Goal: Task Accomplishment & Management: Complete application form

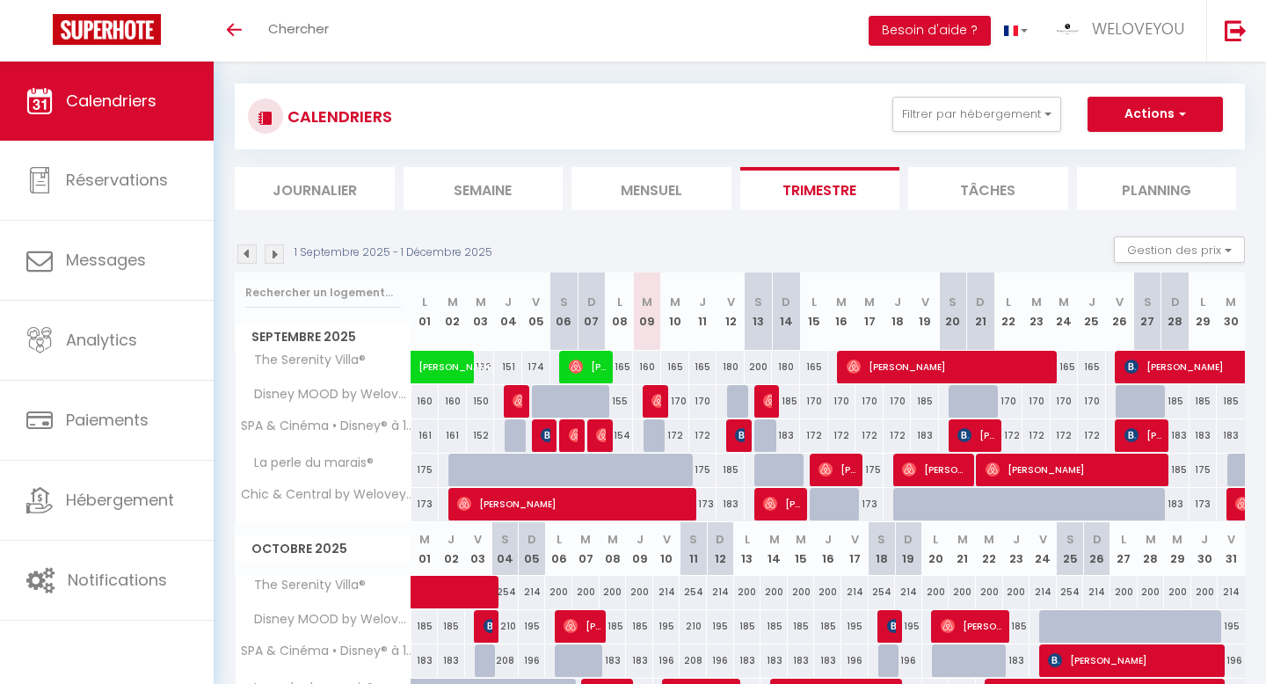
scroll to position [15, 0]
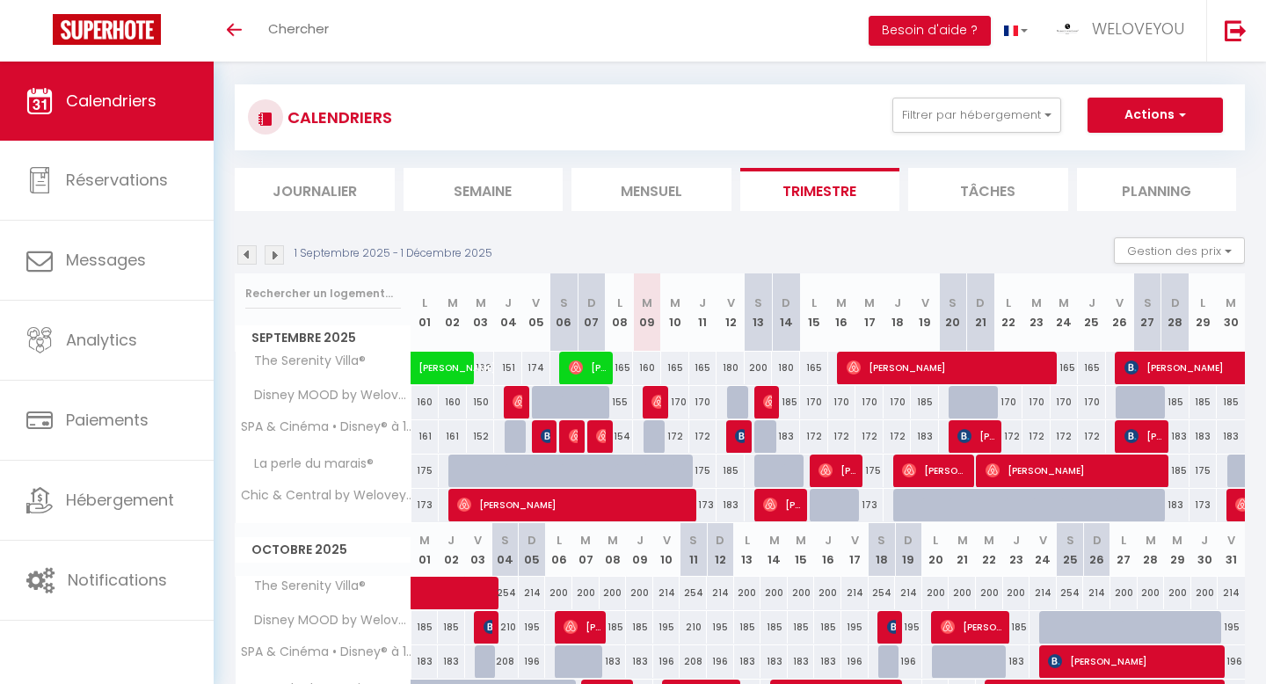
click at [1007, 402] on div "170" at bounding box center [1009, 402] width 28 height 33
type input "170"
type input "Lun 22 Septembre 2025"
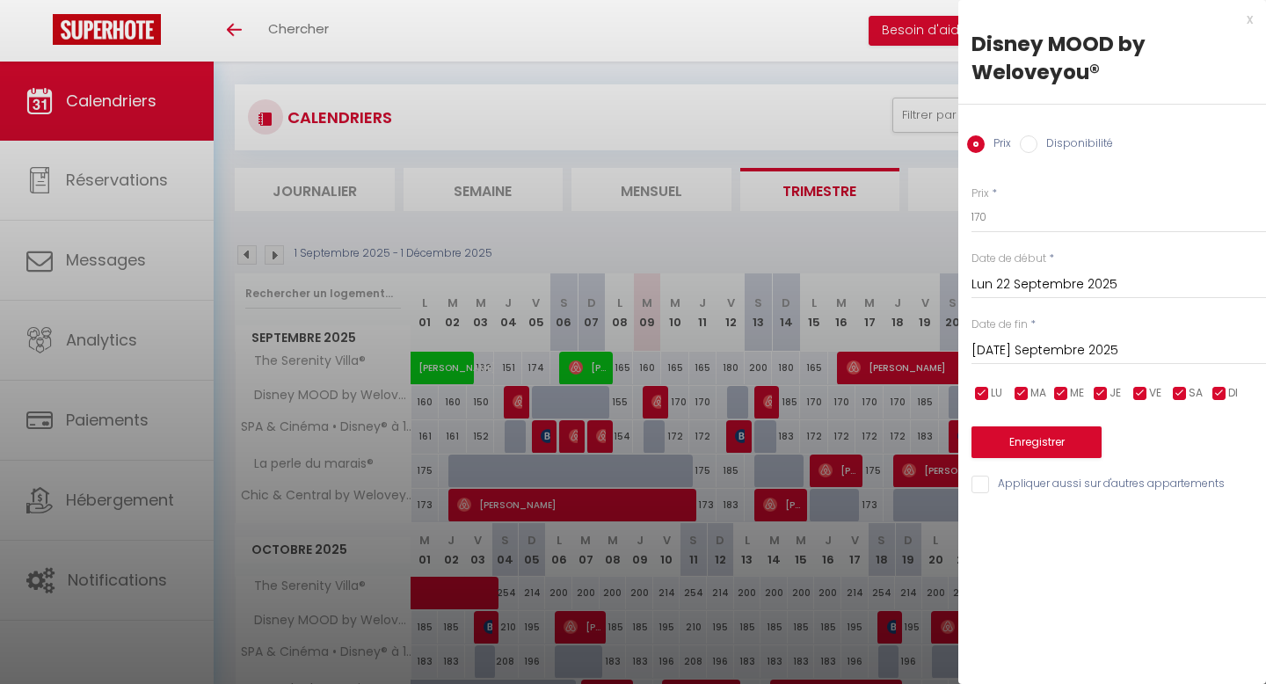
click at [1094, 348] on input "Mar 23 Septembre 2025" at bounding box center [1119, 350] width 295 height 23
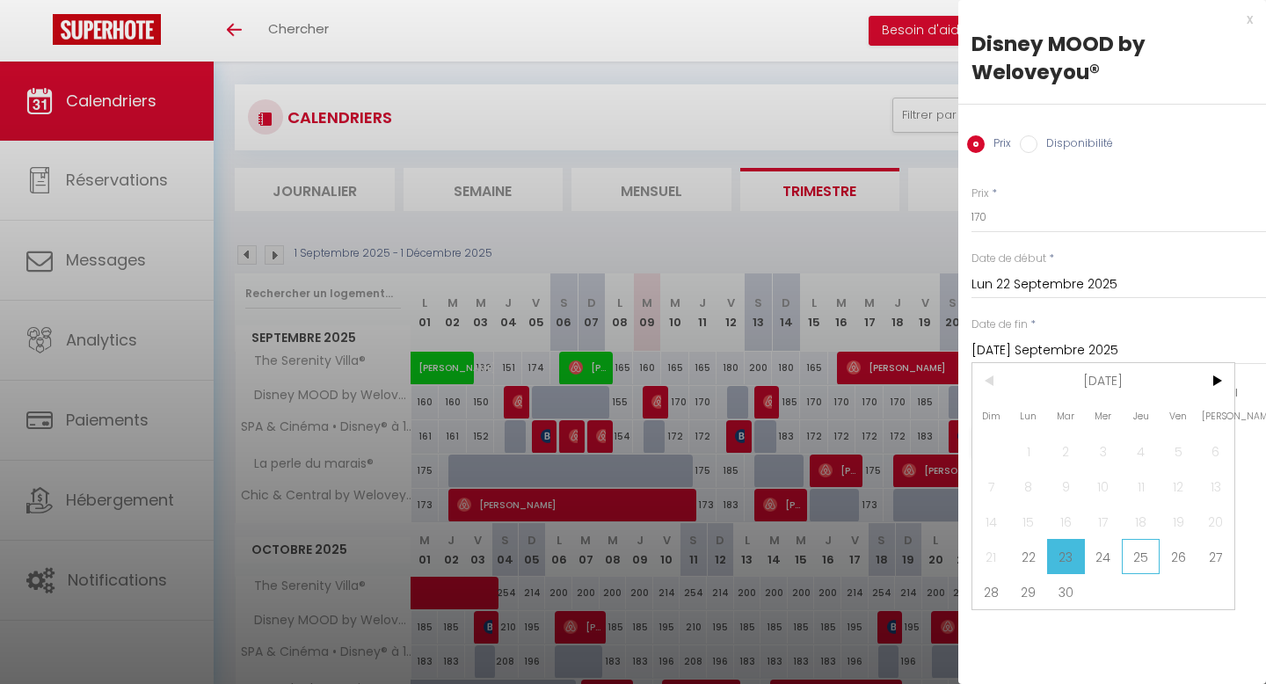
click at [1145, 560] on span "25" at bounding box center [1141, 556] width 38 height 35
type input "Jeu 25 Septembre 2025"
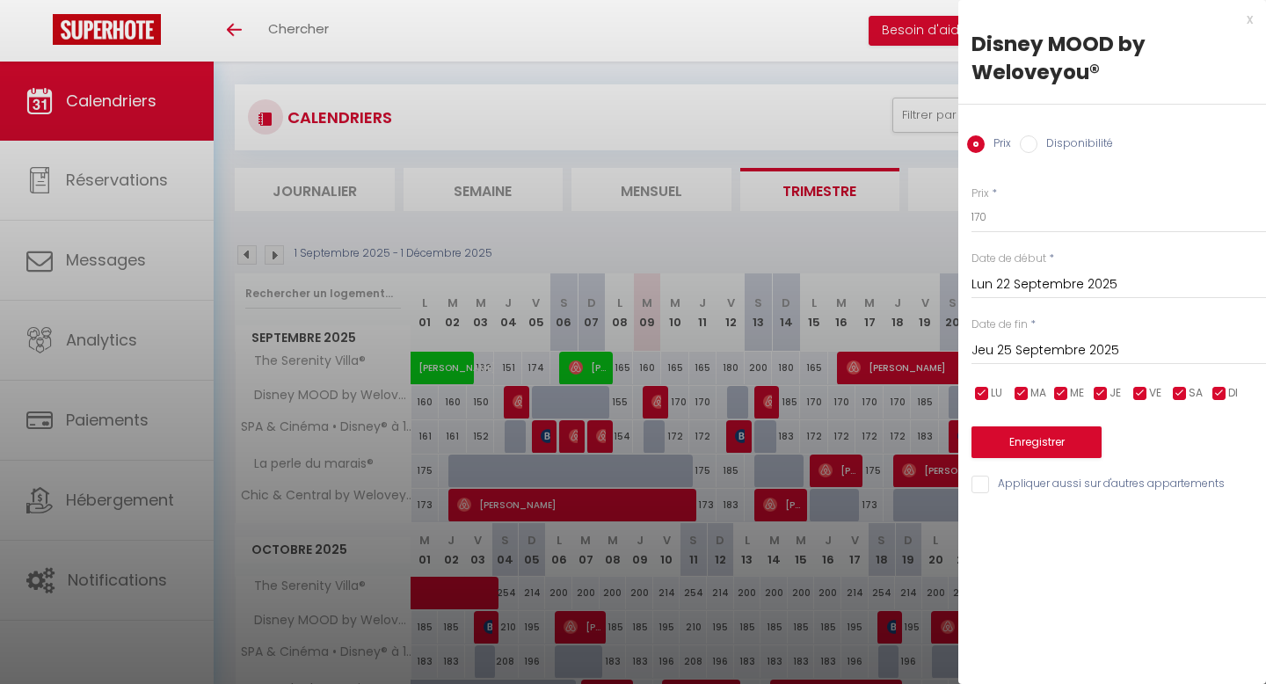
click at [1031, 144] on input "Disponibilité" at bounding box center [1029, 144] width 18 height 18
radio input "true"
radio input "false"
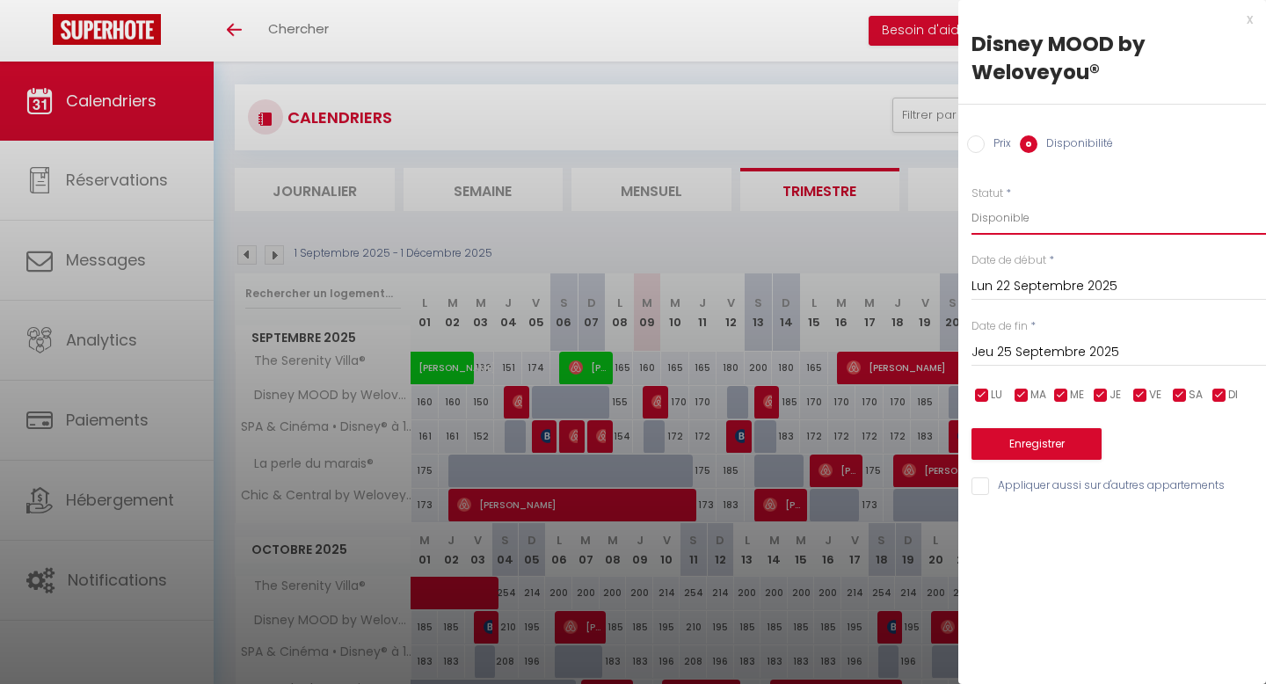
click at [1047, 220] on select "Disponible Indisponible" at bounding box center [1119, 217] width 295 height 33
select select "0"
click at [972, 201] on select "Disponible Indisponible" at bounding box center [1119, 217] width 295 height 33
click at [1061, 446] on button "Enregistrer" at bounding box center [1037, 444] width 130 height 32
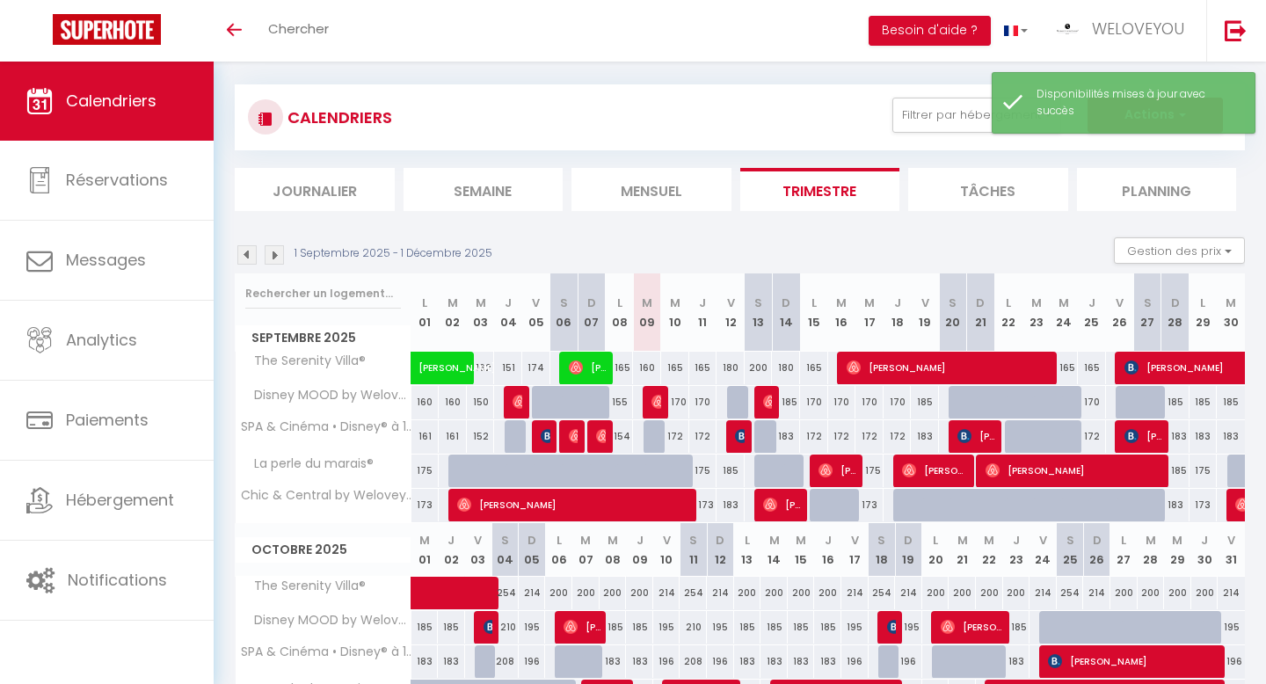
click at [1090, 400] on div "170" at bounding box center [1092, 402] width 28 height 33
select select "1"
type input "Jeu 25 Septembre 2025"
type input "Ven 26 Septembre 2025"
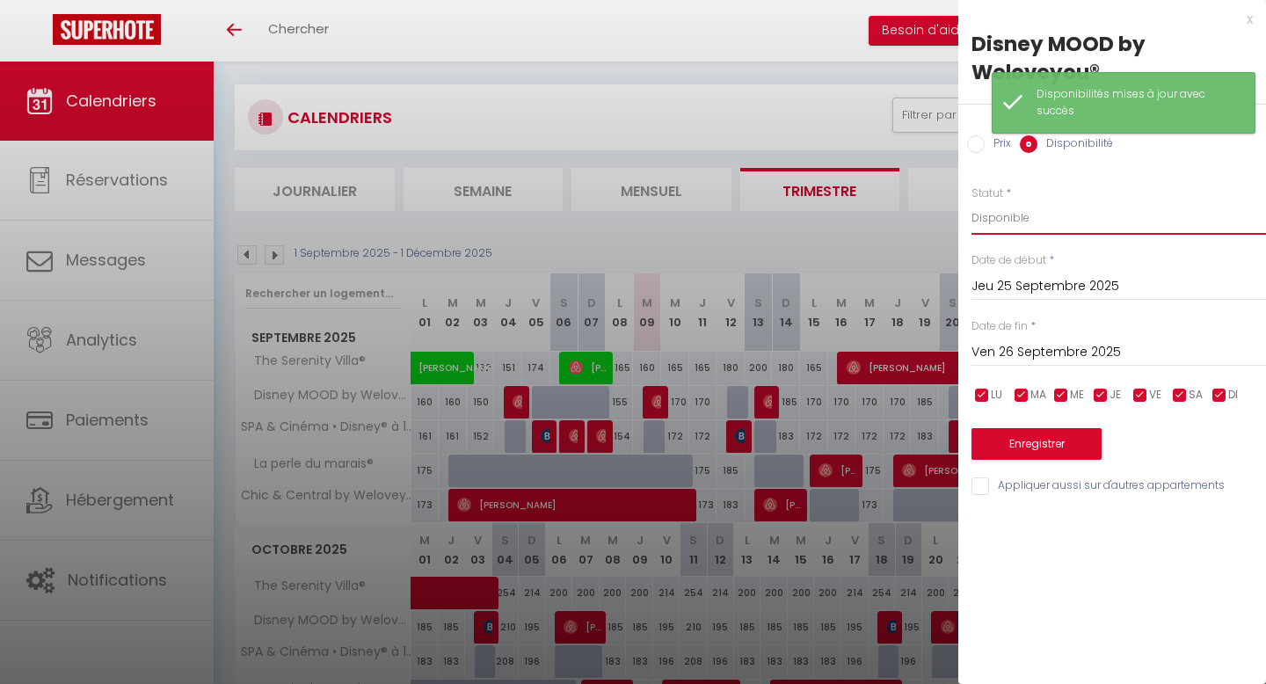
click at [1047, 215] on select "Disponible Indisponible" at bounding box center [1119, 217] width 295 height 33
select select "0"
click at [972, 201] on select "Disponible Indisponible" at bounding box center [1119, 217] width 295 height 33
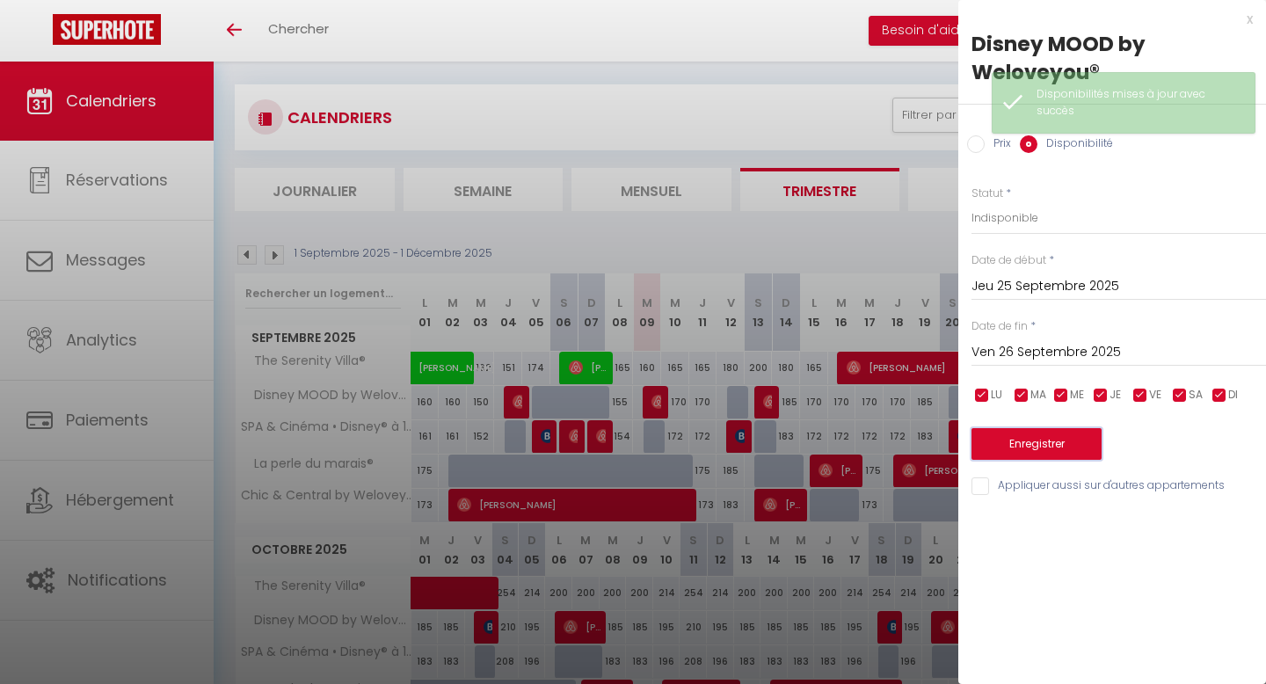
click at [1059, 443] on button "Enregistrer" at bounding box center [1037, 444] width 130 height 32
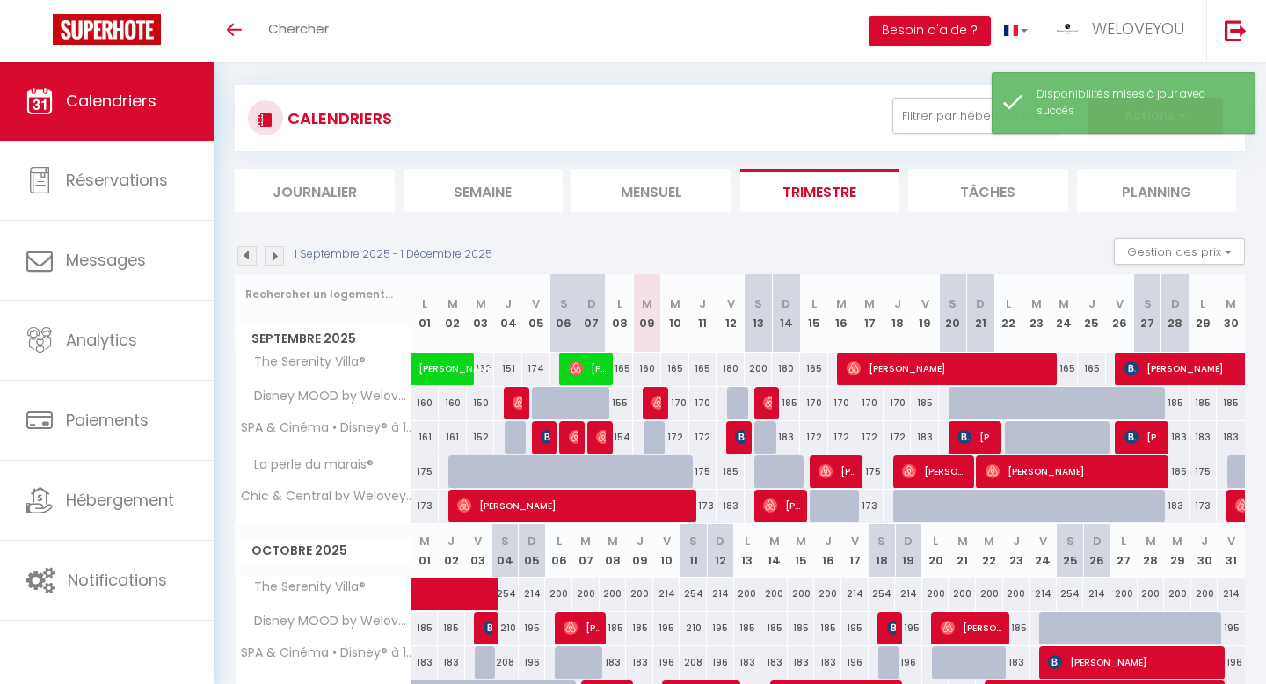
scroll to position [0, 0]
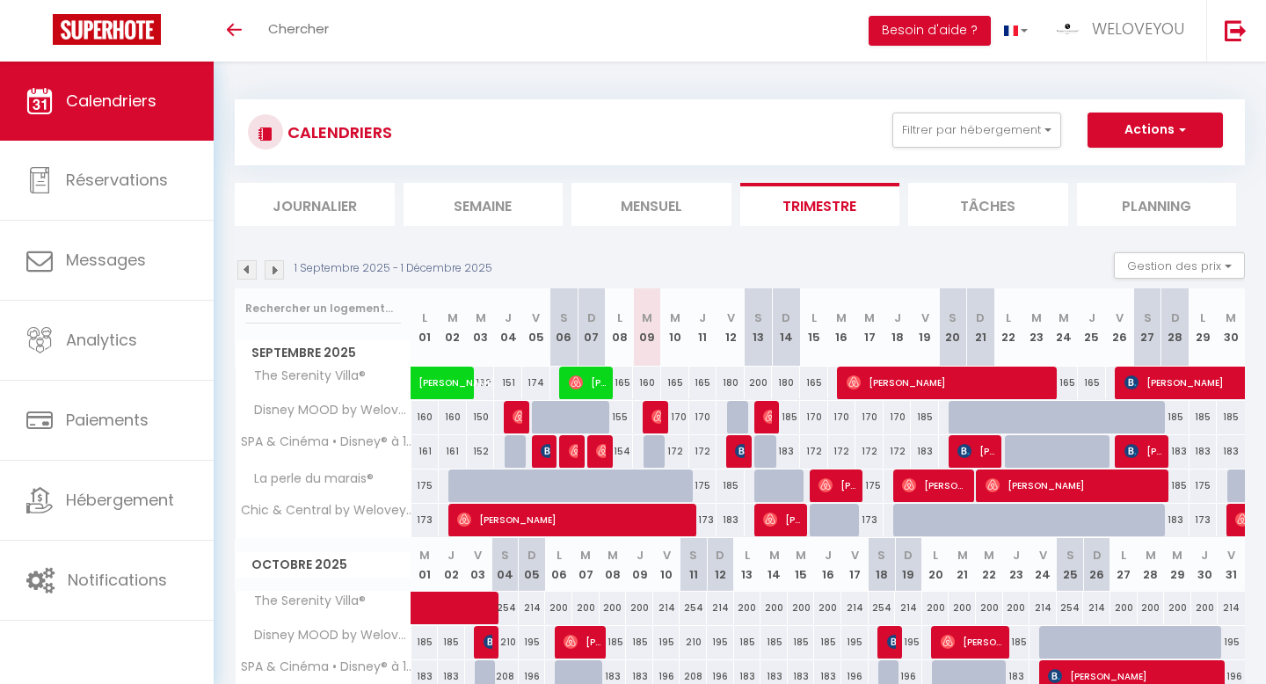
click at [350, 22] on div "Toggle menubar Chercher BUTTON Besoin d'aide ? WELOVEYOU Paramètres Équipe" at bounding box center [691, 31] width 1126 height 62
click at [305, 34] on span "Chercher" at bounding box center [298, 28] width 61 height 18
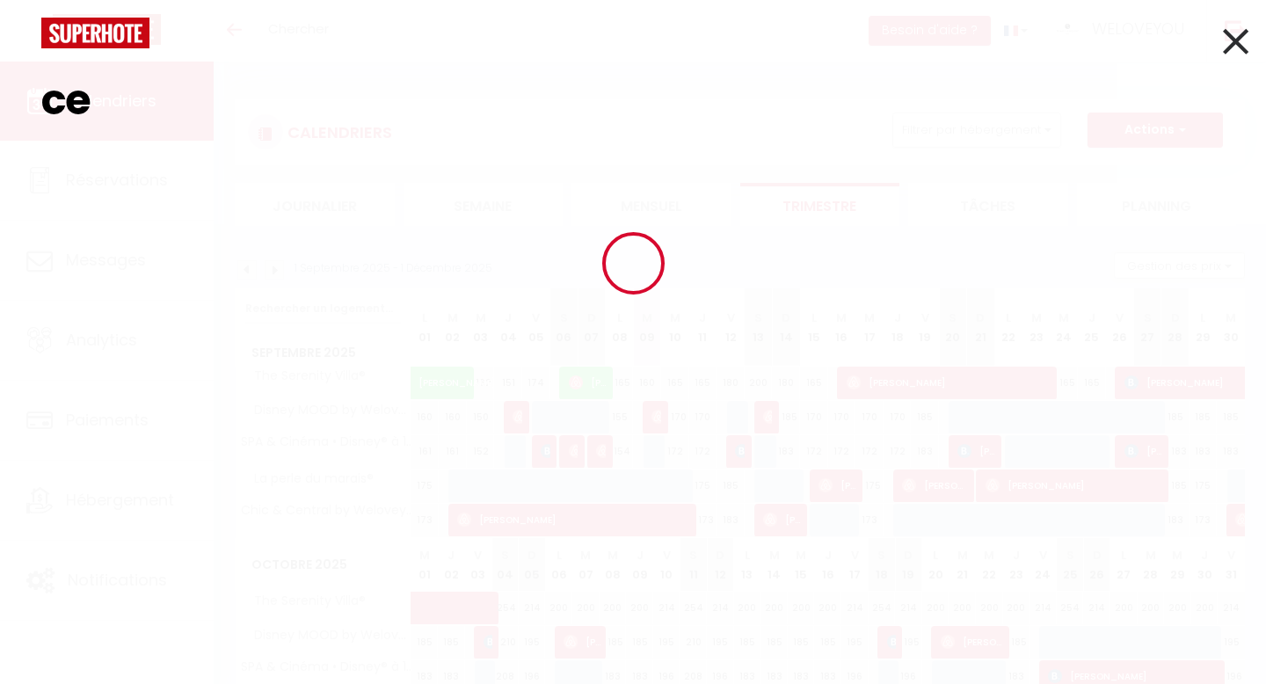
type input "c"
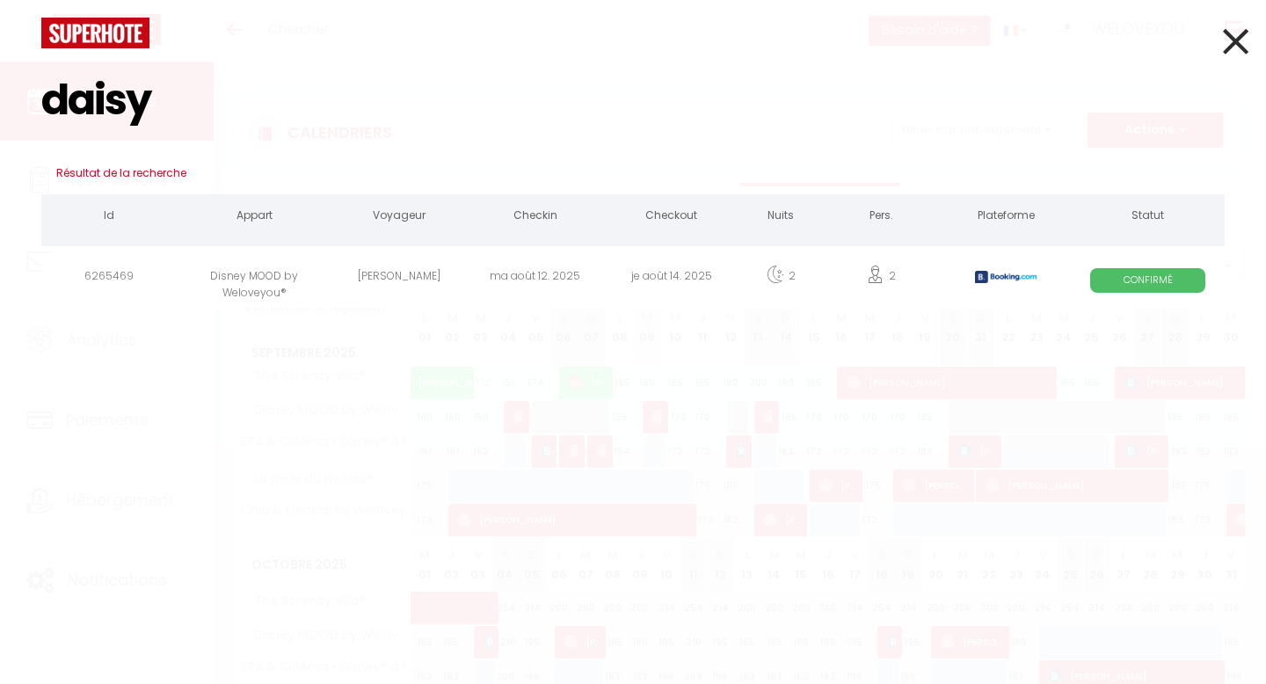
click at [152, 79] on input "daisy" at bounding box center [633, 100] width 1184 height 104
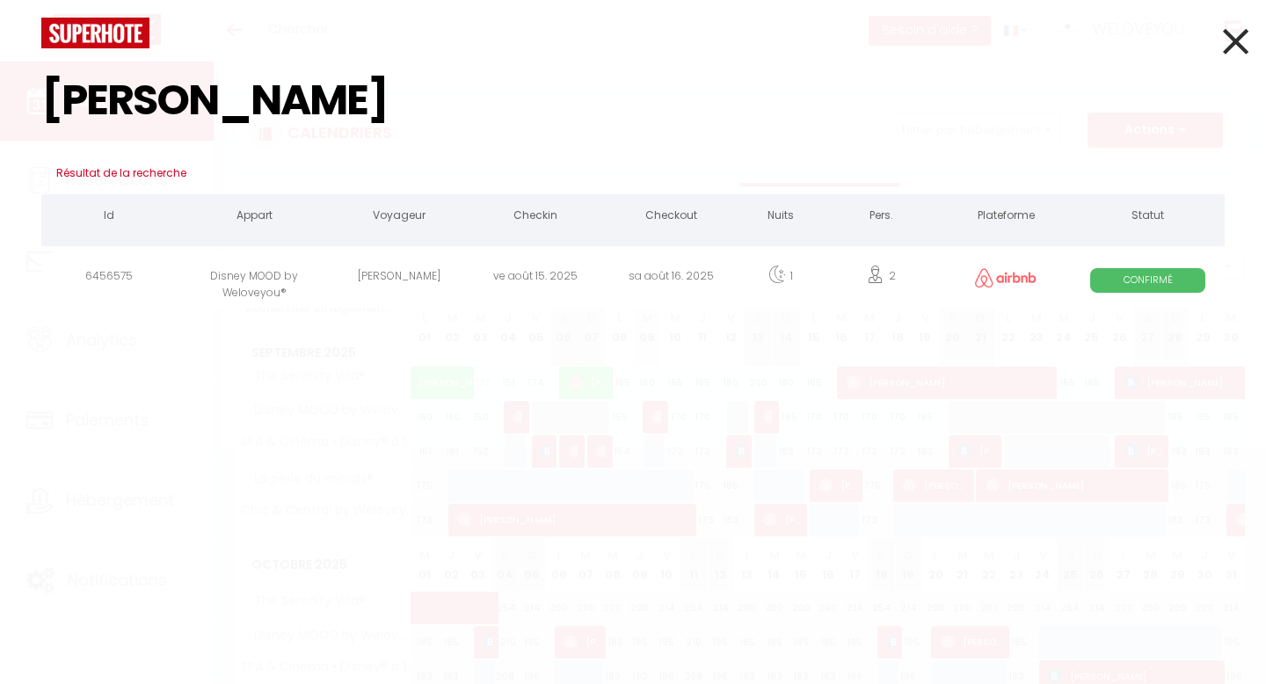
click at [259, 101] on input "ursula" at bounding box center [633, 100] width 1184 height 104
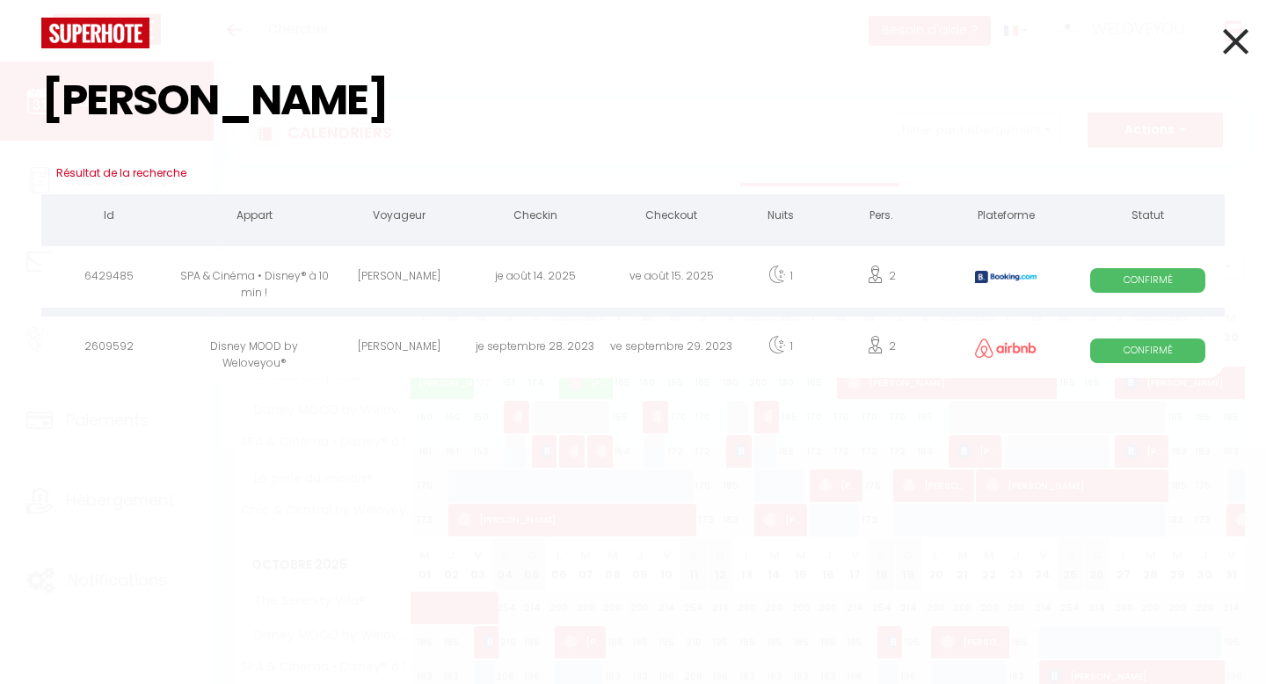
click at [203, 113] on input "florian" at bounding box center [633, 100] width 1184 height 104
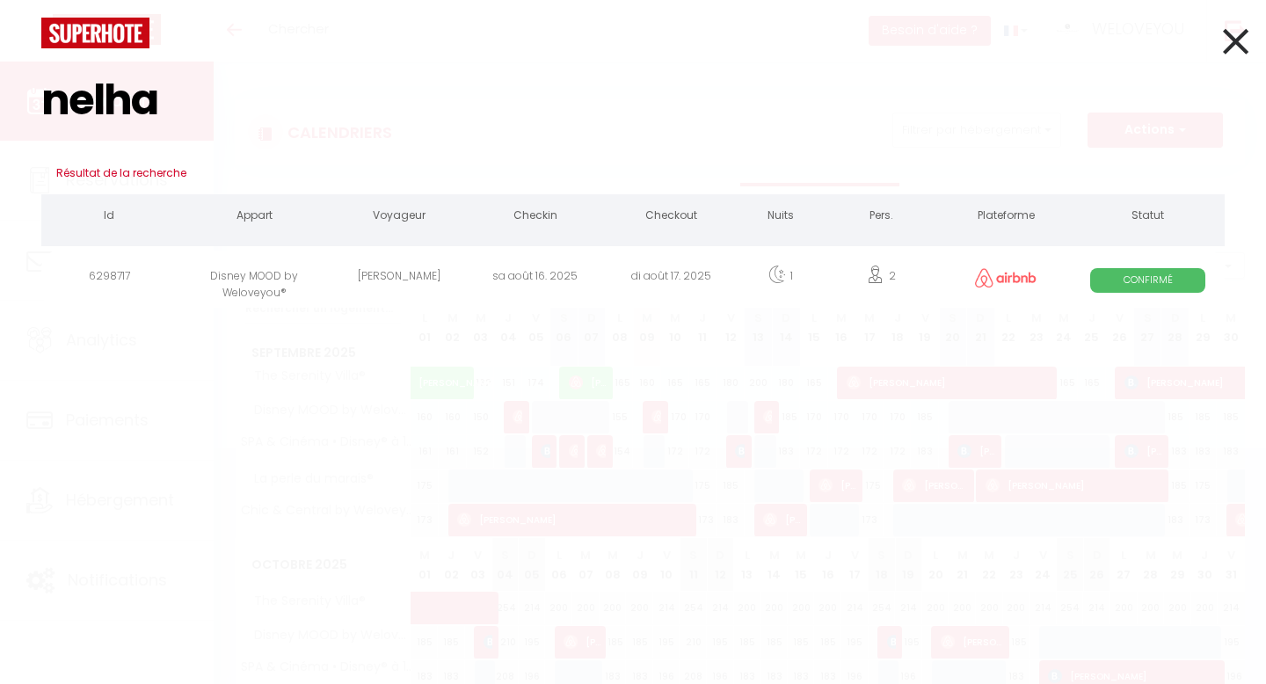
click at [317, 84] on input "nelha" at bounding box center [633, 100] width 1184 height 104
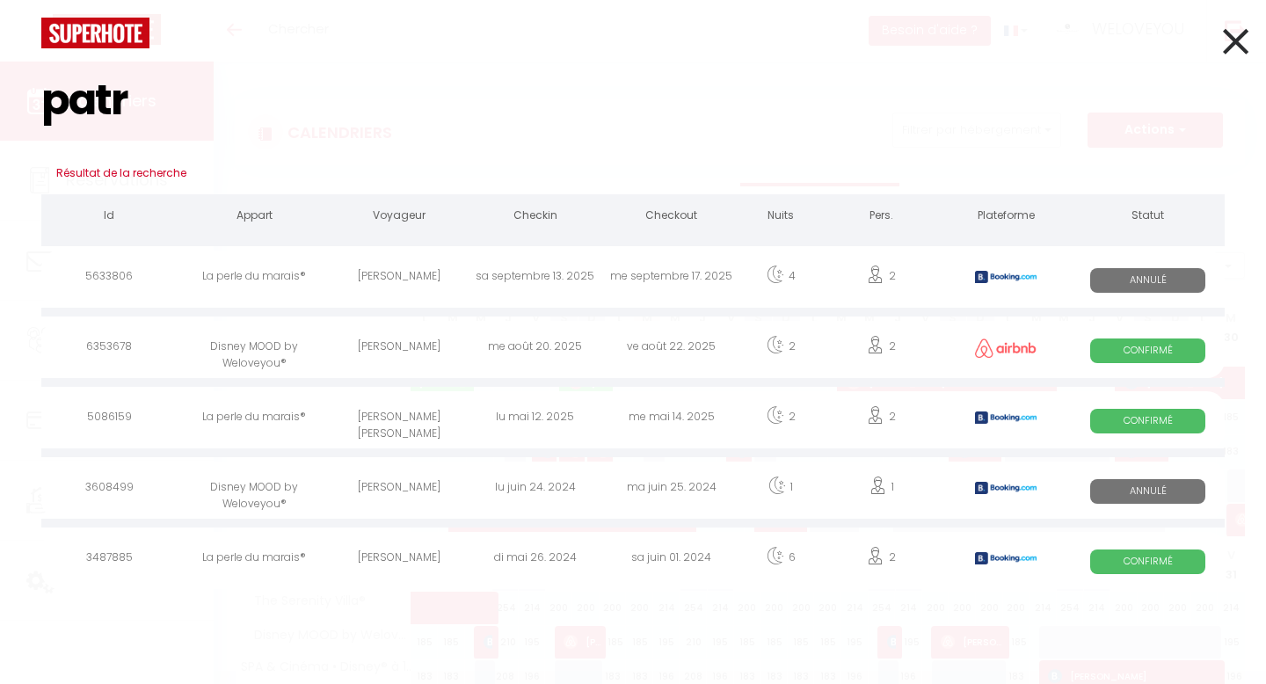
click at [275, 113] on input "patr" at bounding box center [633, 100] width 1184 height 104
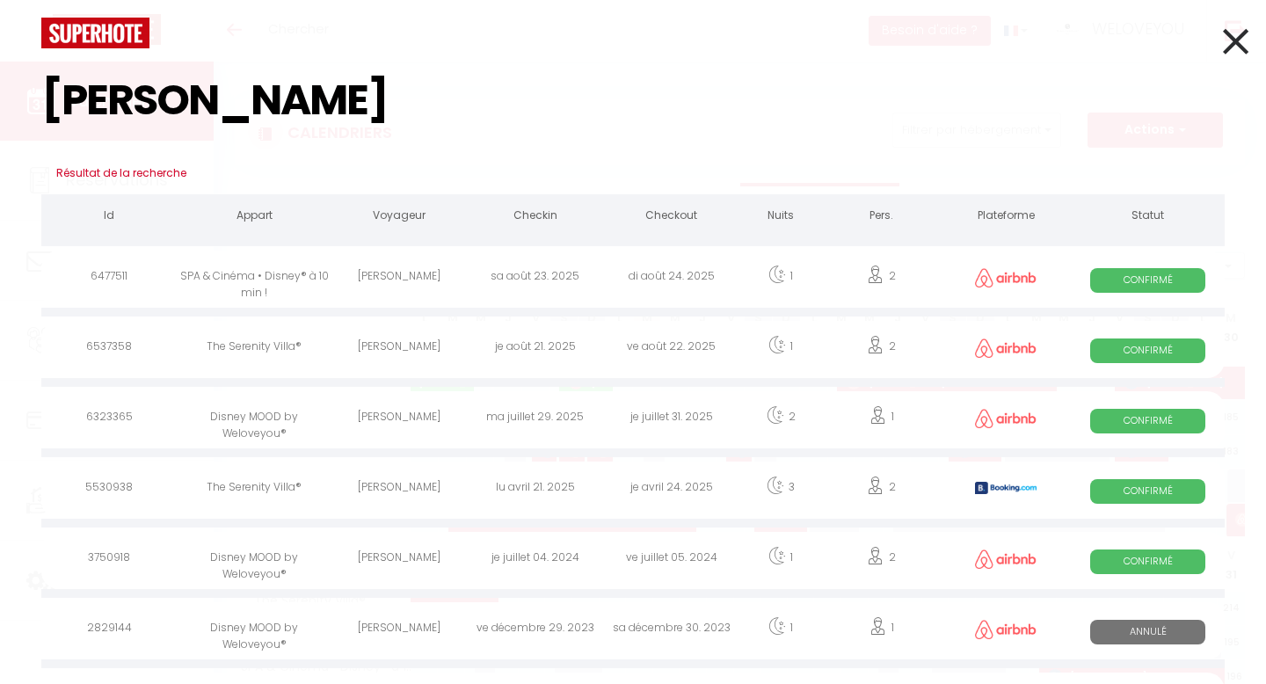
click at [332, 98] on input "andré" at bounding box center [633, 100] width 1184 height 104
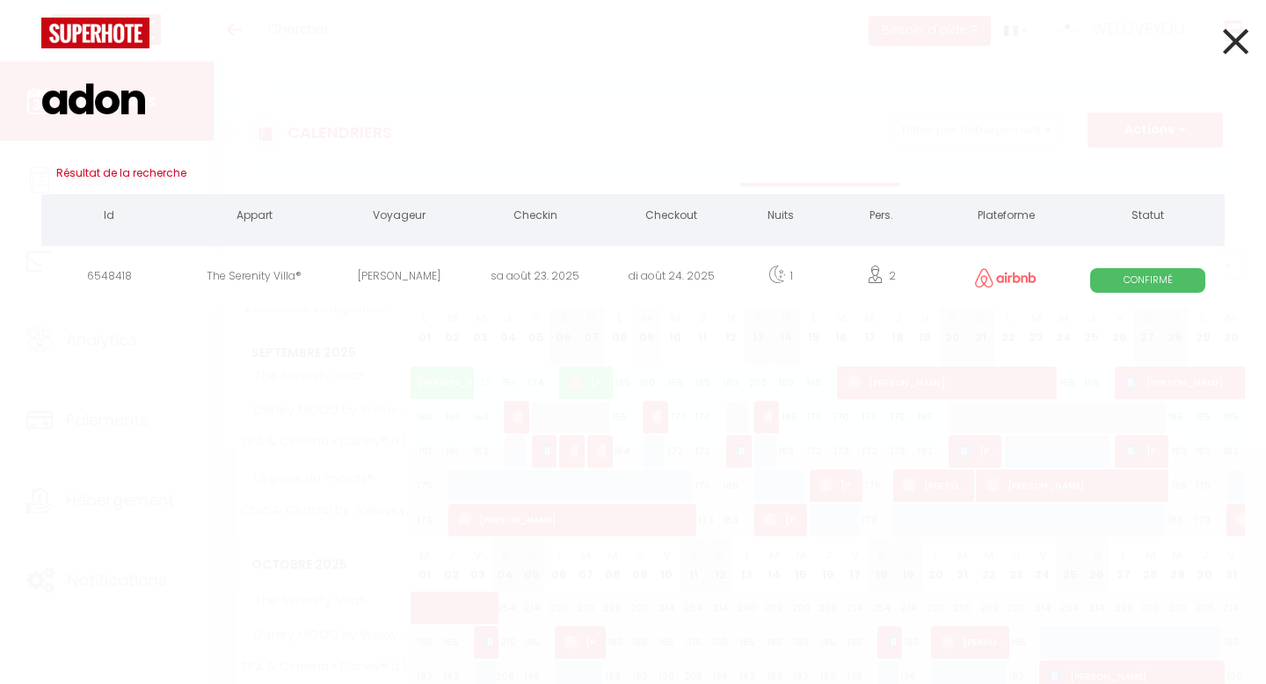
click at [368, 107] on input "adon" at bounding box center [633, 100] width 1184 height 104
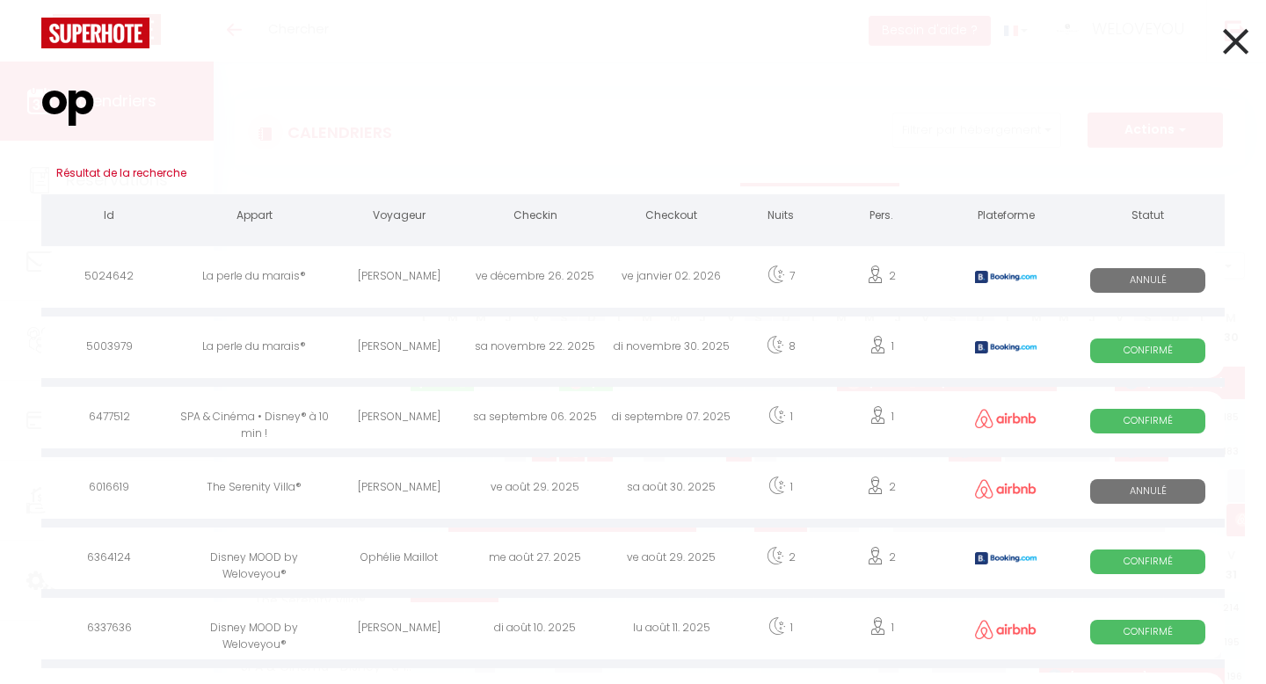
type input "o"
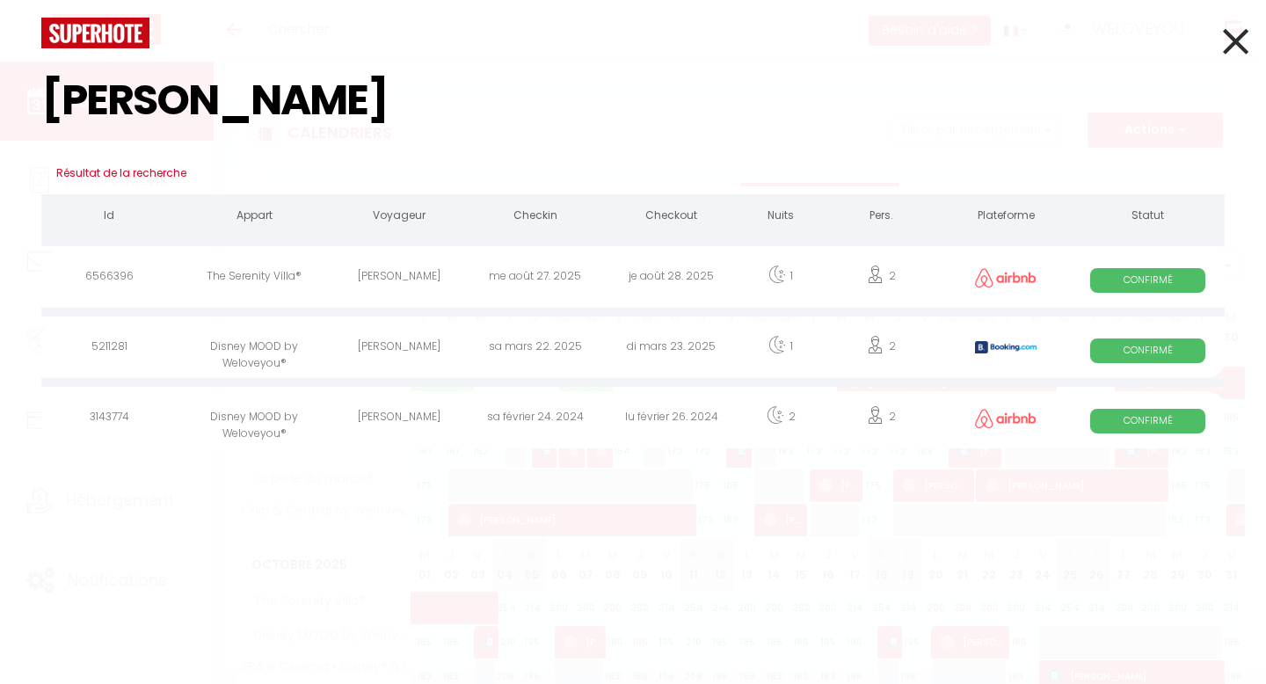
click at [201, 92] on input "julien" at bounding box center [633, 100] width 1184 height 104
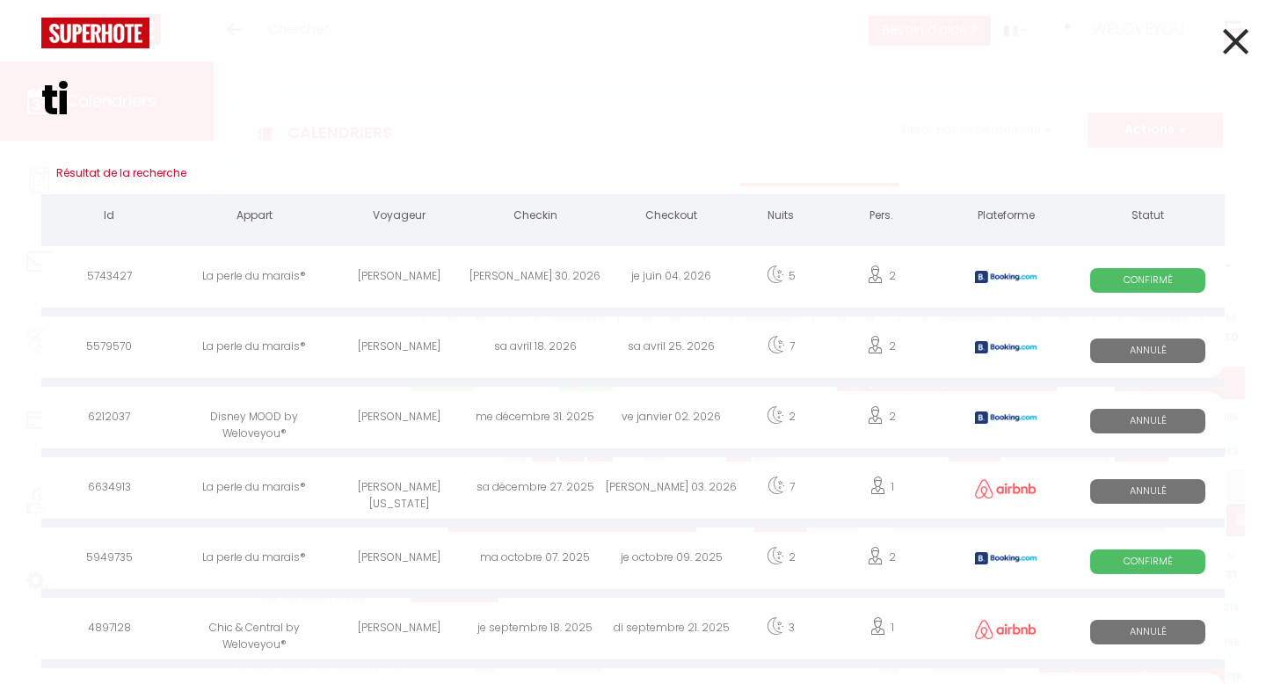
type input "t"
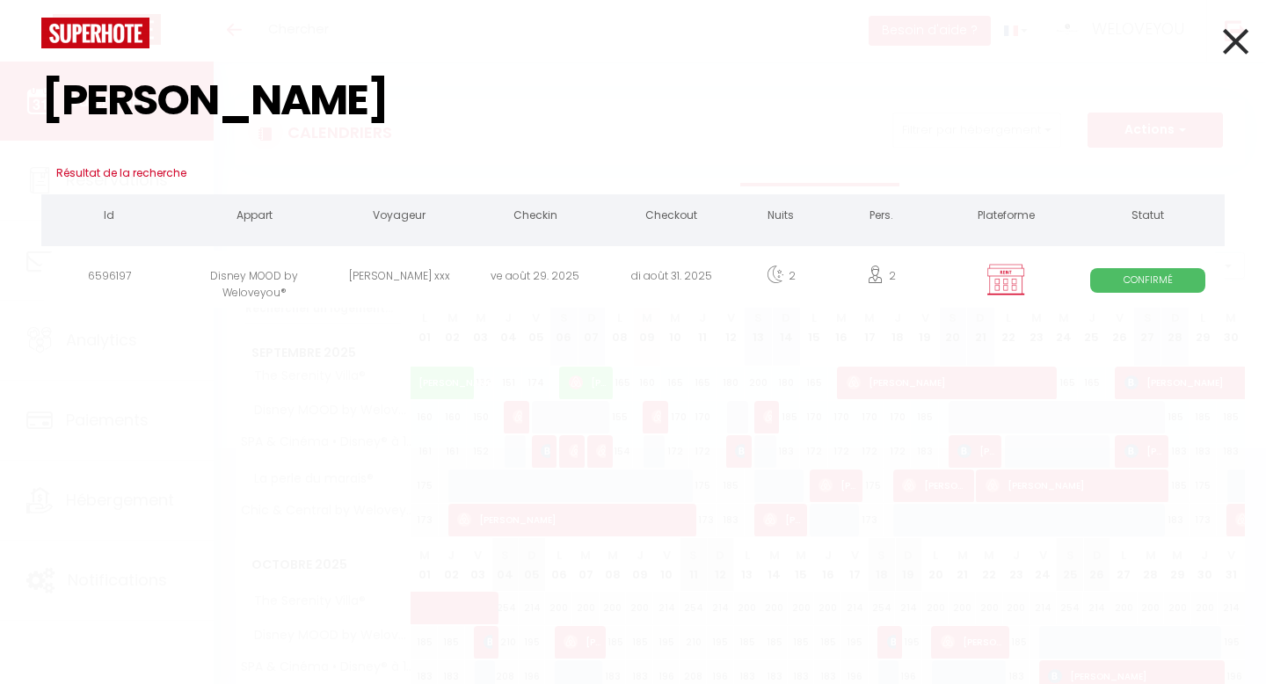
click at [241, 99] on input "ritch" at bounding box center [633, 100] width 1184 height 104
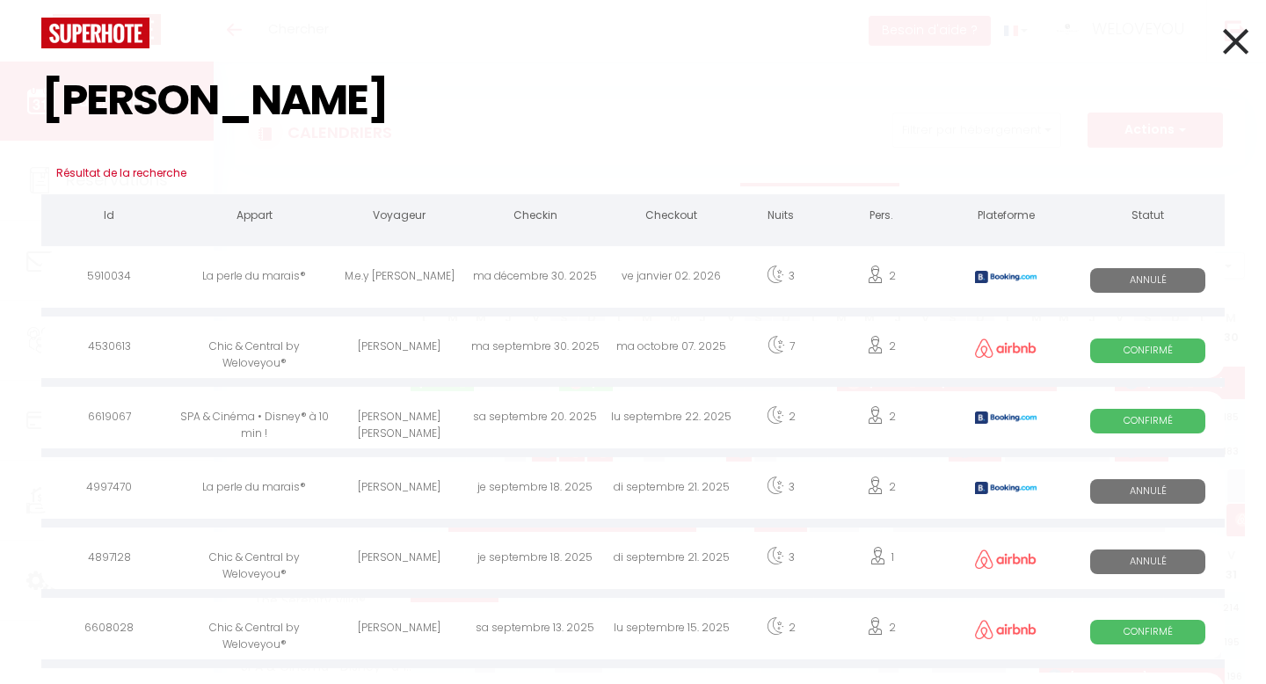
click at [195, 98] on input "alan" at bounding box center [633, 100] width 1184 height 104
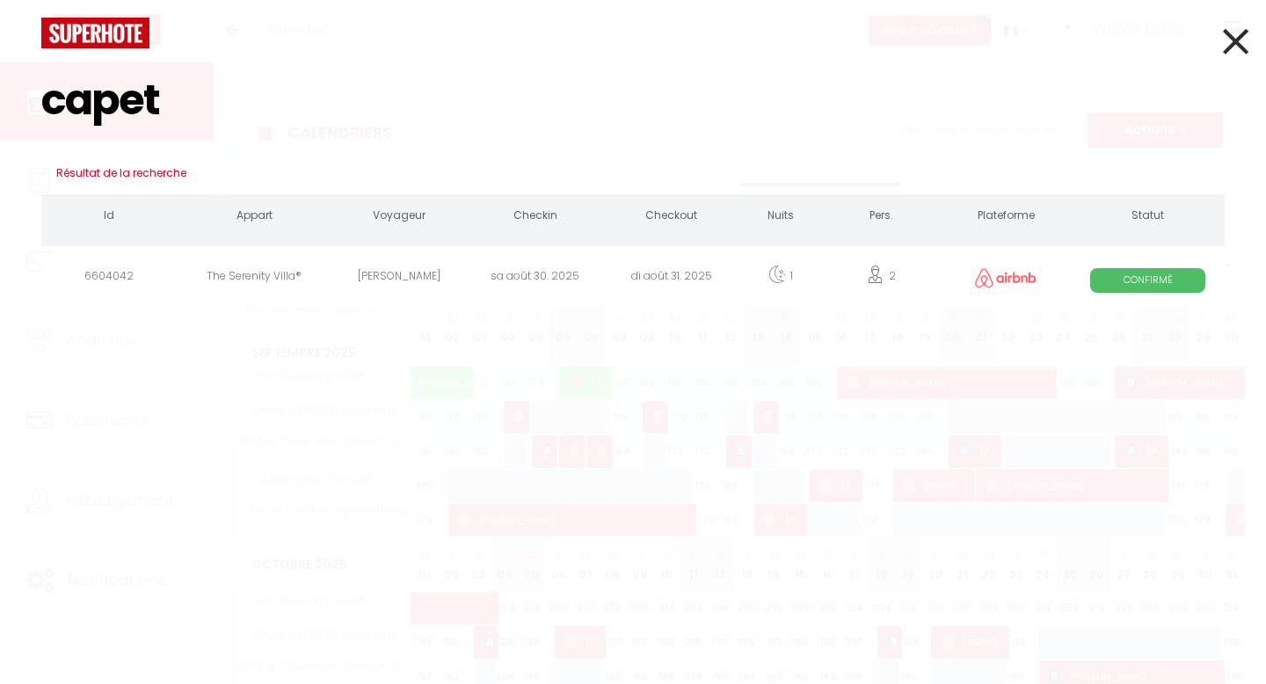
click at [189, 91] on input "capet" at bounding box center [633, 100] width 1184 height 104
click at [332, 102] on input "soukay" at bounding box center [633, 100] width 1184 height 104
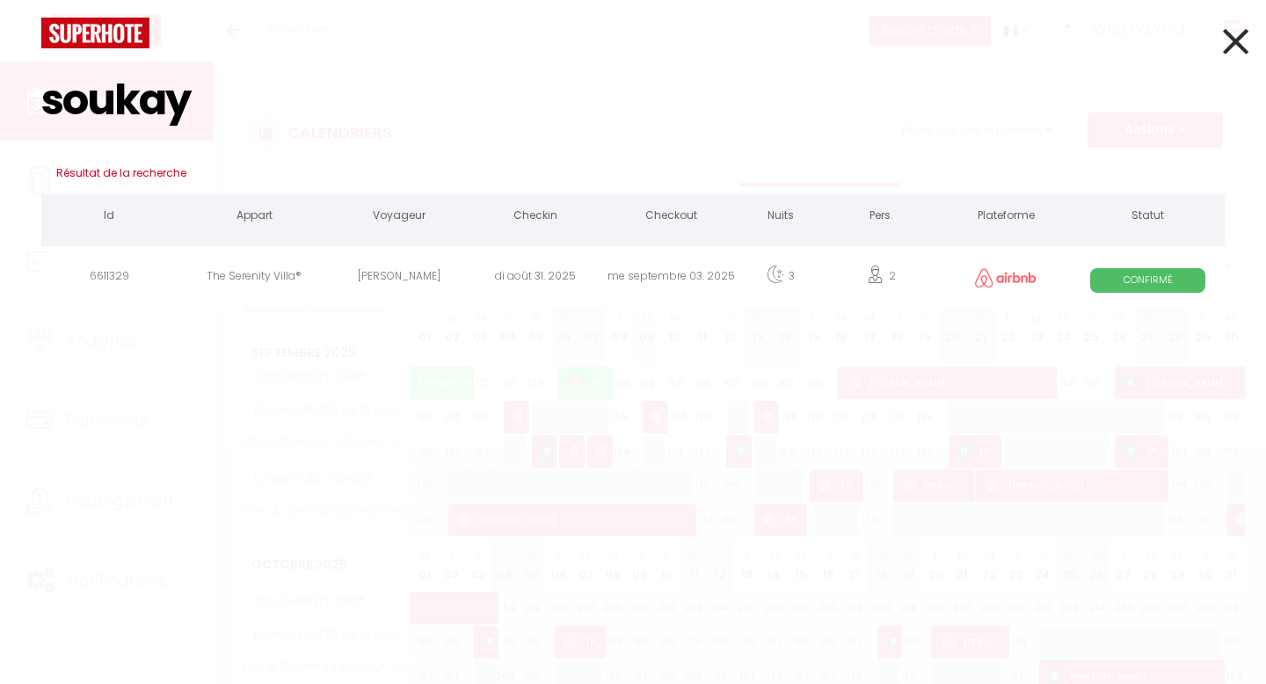
click at [332, 102] on input "soukay" at bounding box center [633, 100] width 1184 height 104
type input "ophélie"
click at [397, 281] on div "Ophélie Maillot" at bounding box center [400, 279] width 136 height 57
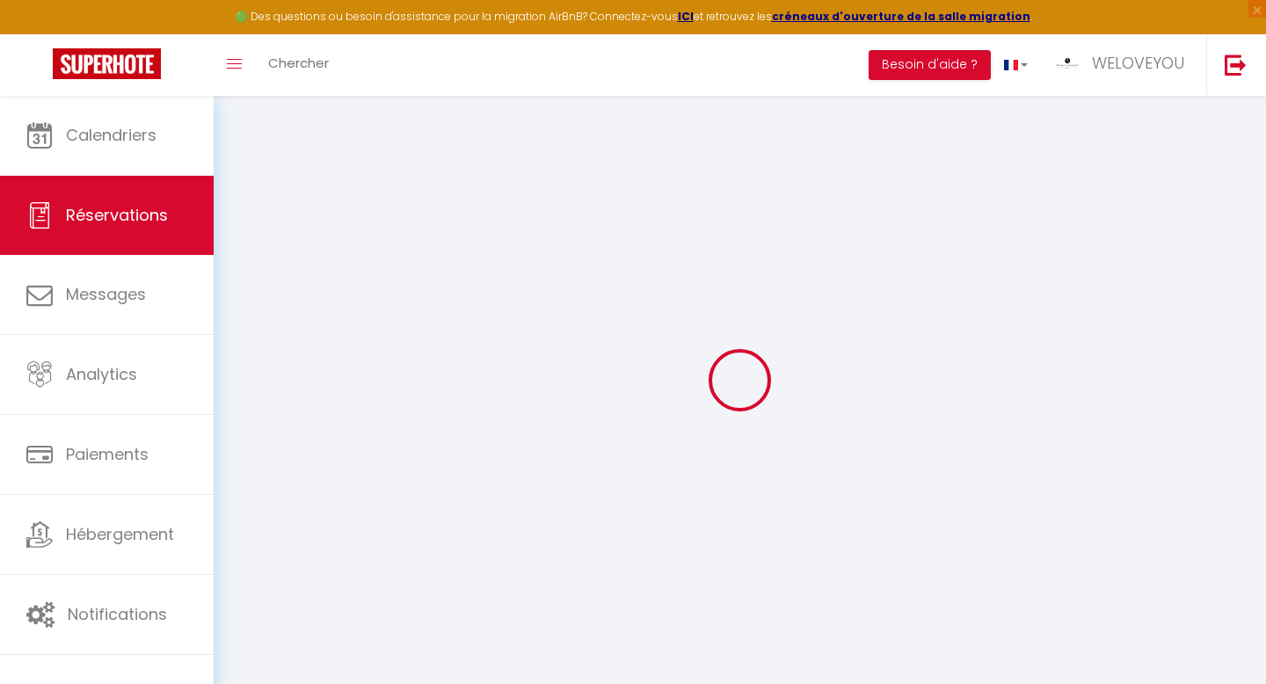
type input "Ophélie"
type input "Maillot"
type input "omaill.901834@guest.booking.com"
type input "+262692076405"
select select "RE"
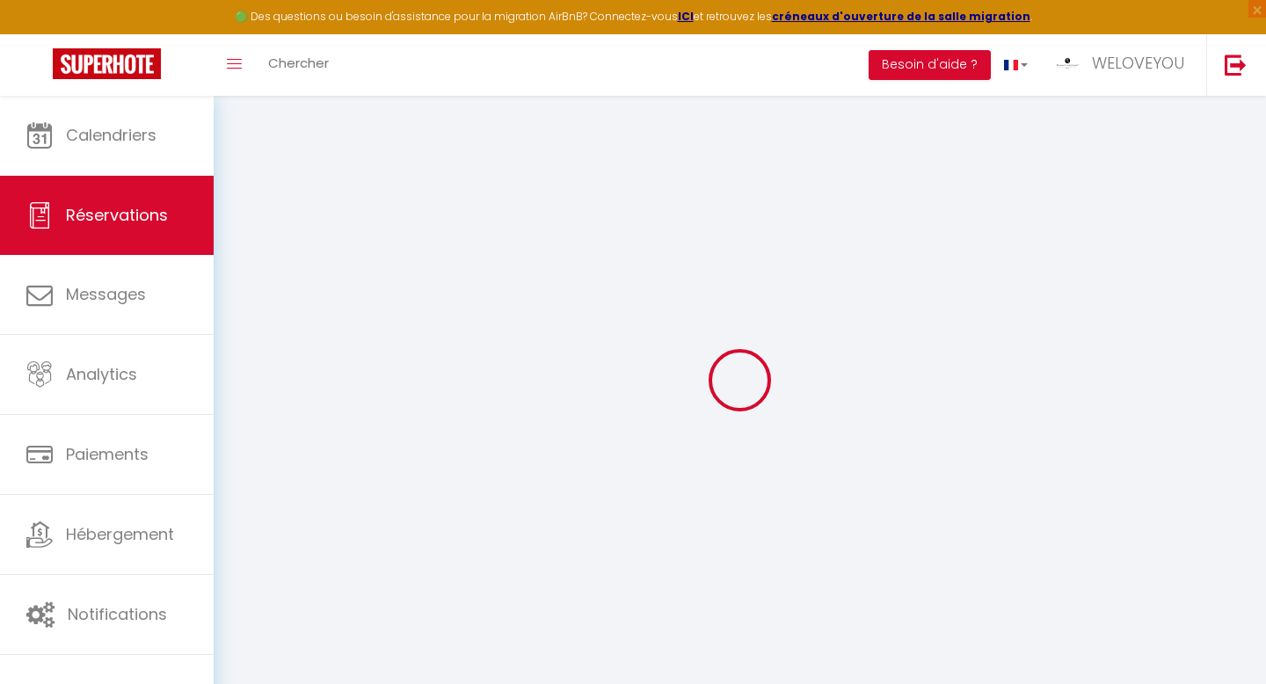
type input "54.67"
type input "5.17"
select select "21444"
select select "1"
select select
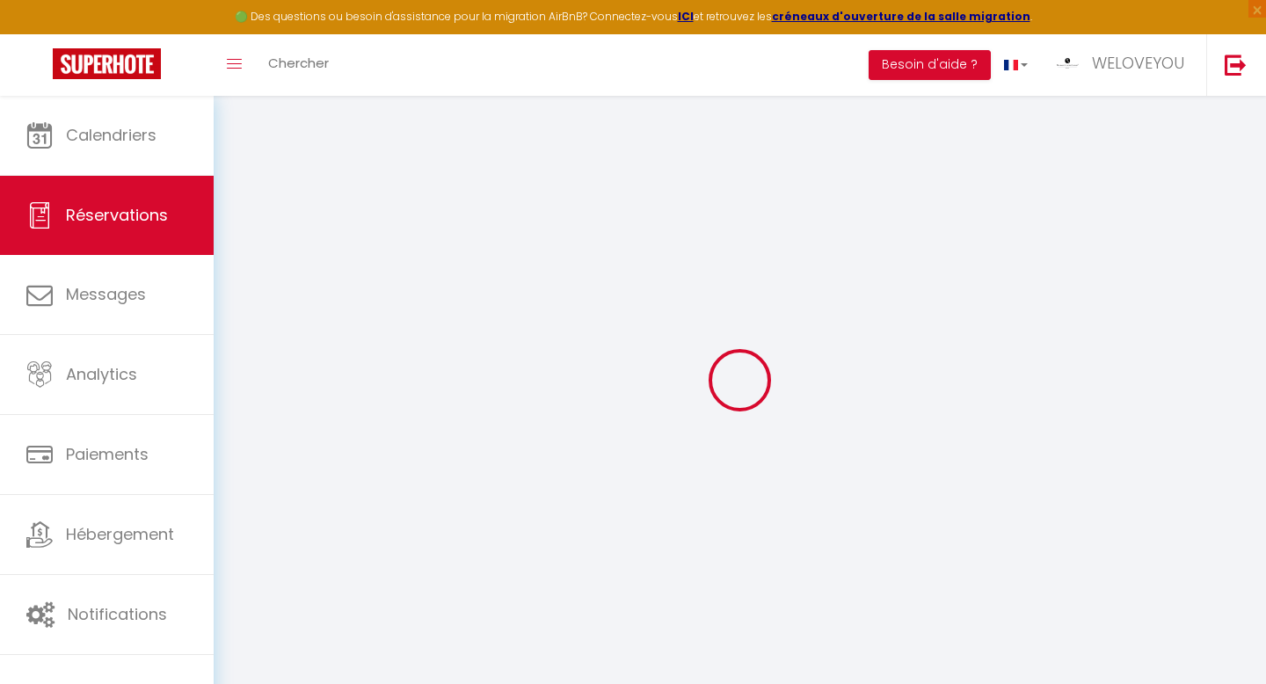
select select
type input "2"
select select "12"
select select "15"
type input "321.6"
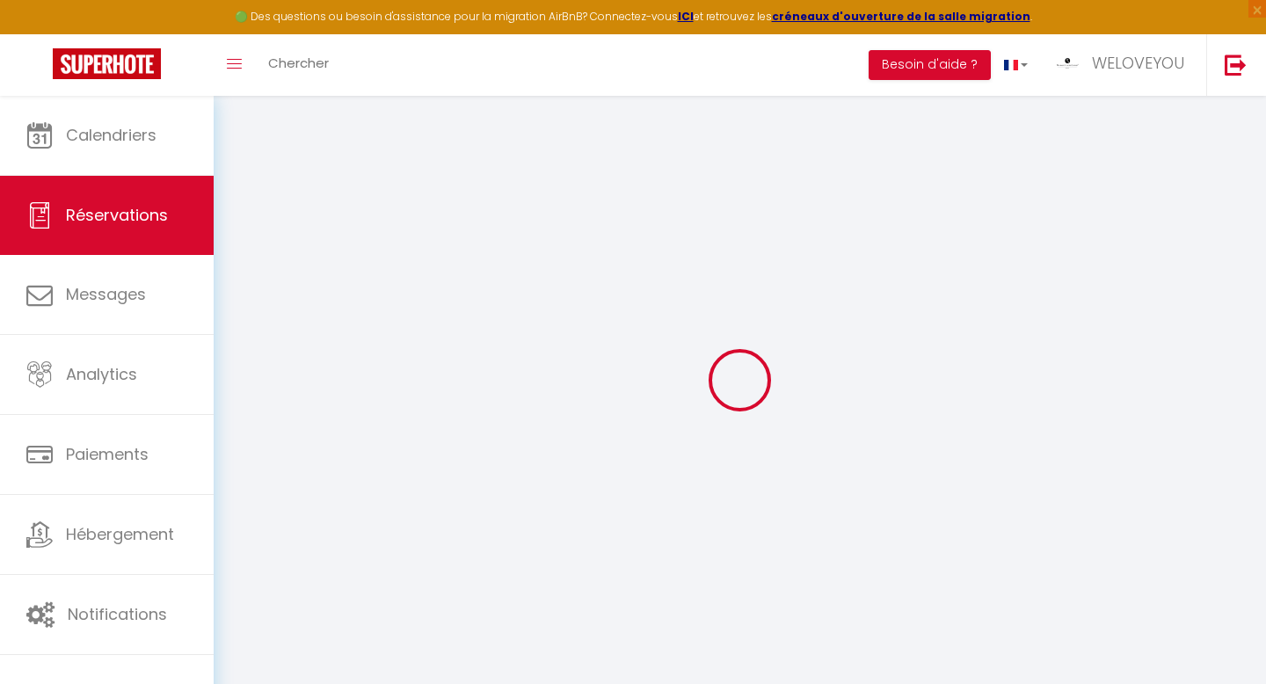
checkbox input "false"
type input "0"
select select "2"
type input "0"
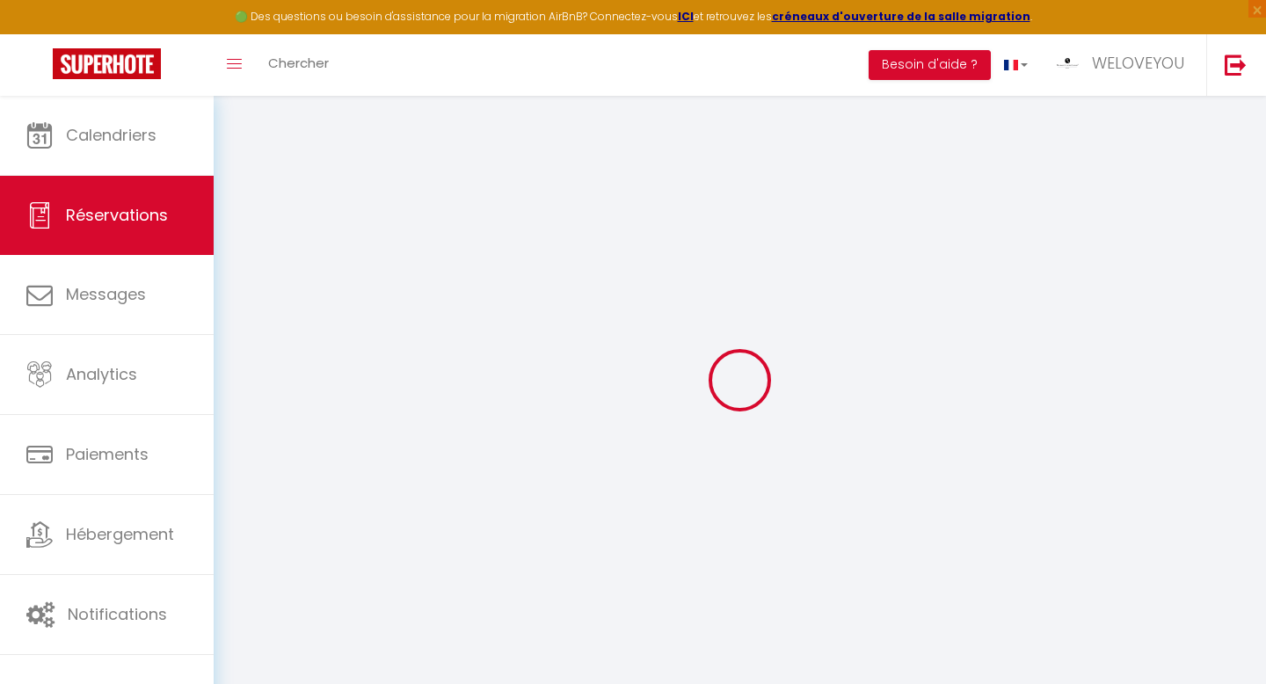
type input "0"
select select
checkbox input "false"
select select
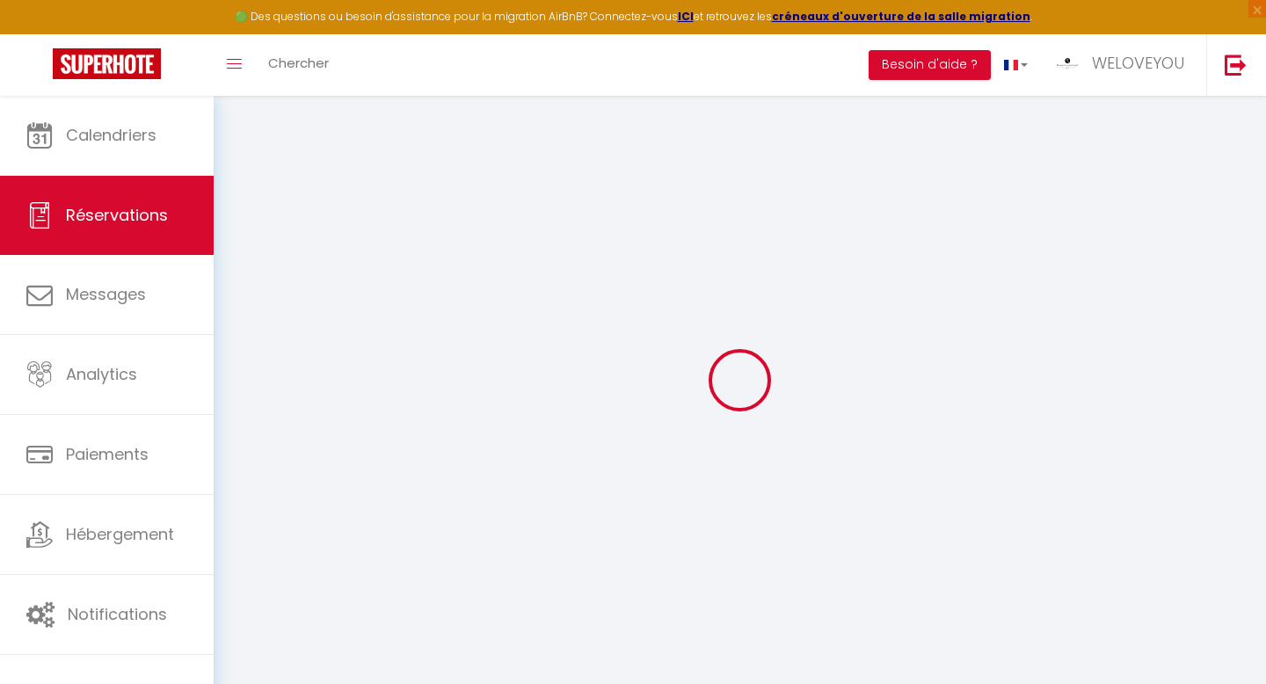
select select
checkbox input "false"
click at [356, 65] on div "Toggle menubar Chercher BUTTON Besoin d'aide ? WELOVEYOU Paramètres Équipe" at bounding box center [691, 65] width 1126 height 62
select select
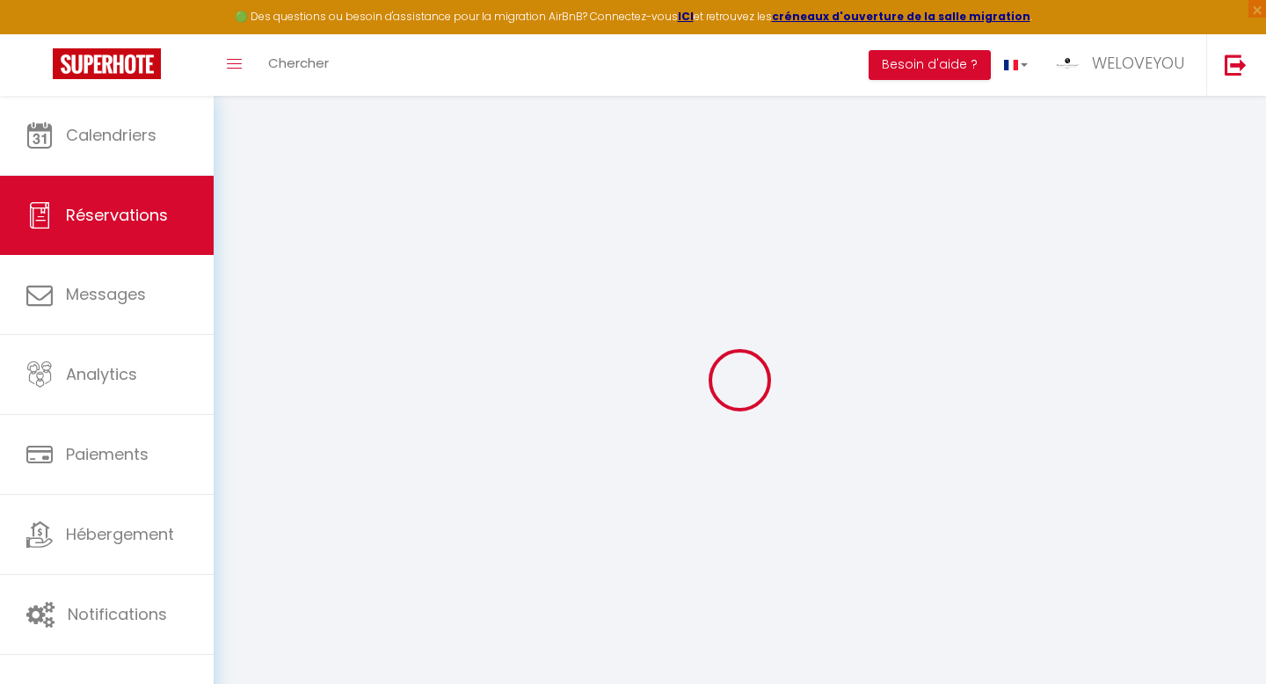
checkbox input "false"
type textarea "** THIS RESERVATION HAS BEEN PRE-PAID ** BOOKING NOTE : Payment charge is EUR 5…"
type input "47.51"
select select
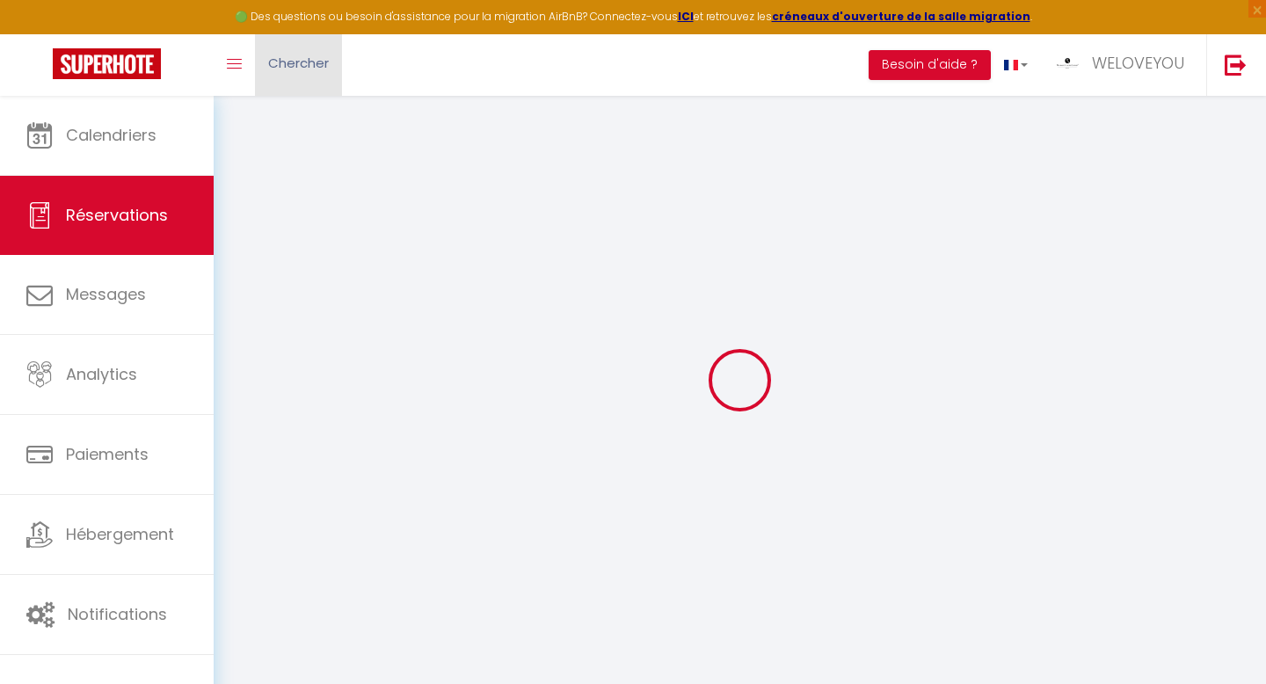
checkbox input "false"
select select
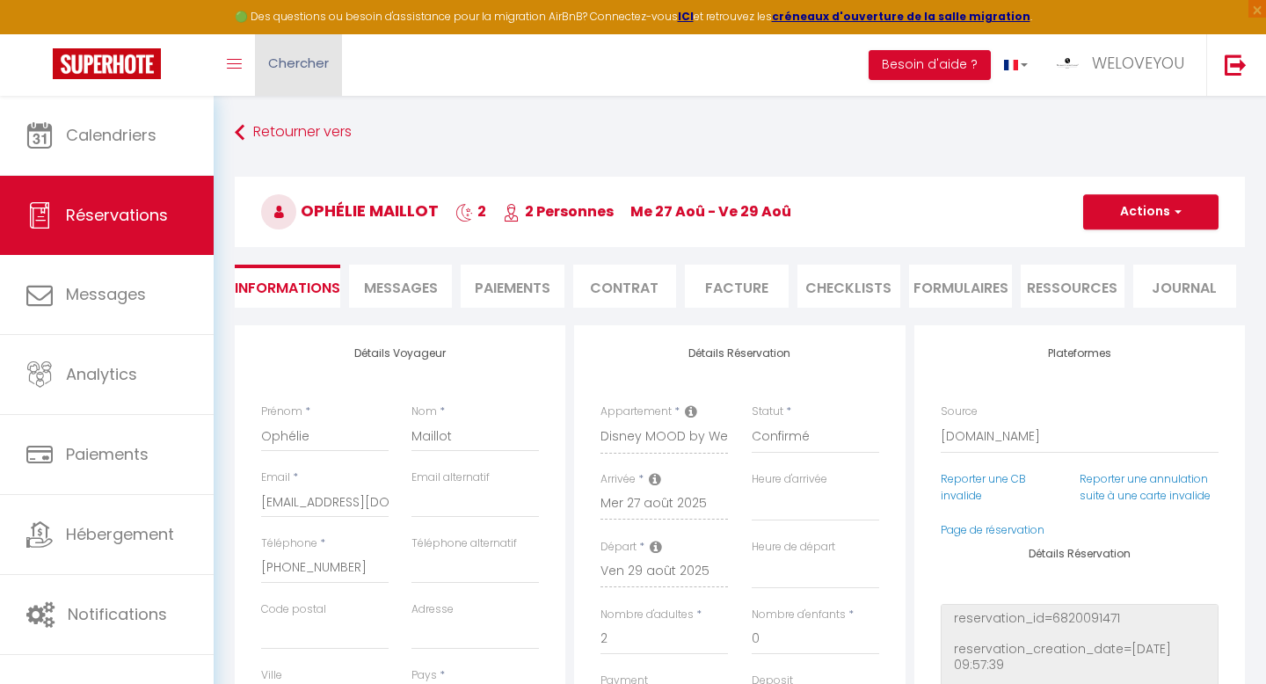
click at [288, 67] on span "Chercher" at bounding box center [298, 63] width 61 height 18
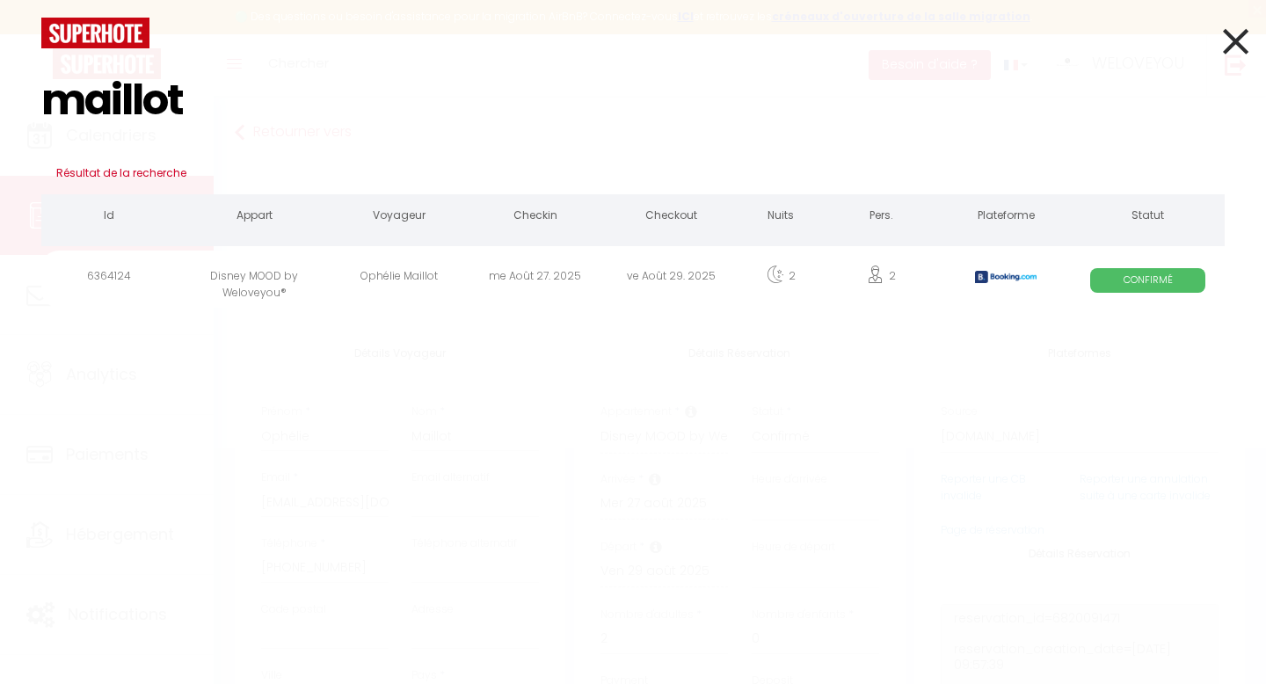
click at [313, 116] on input "maillot" at bounding box center [633, 100] width 1184 height 104
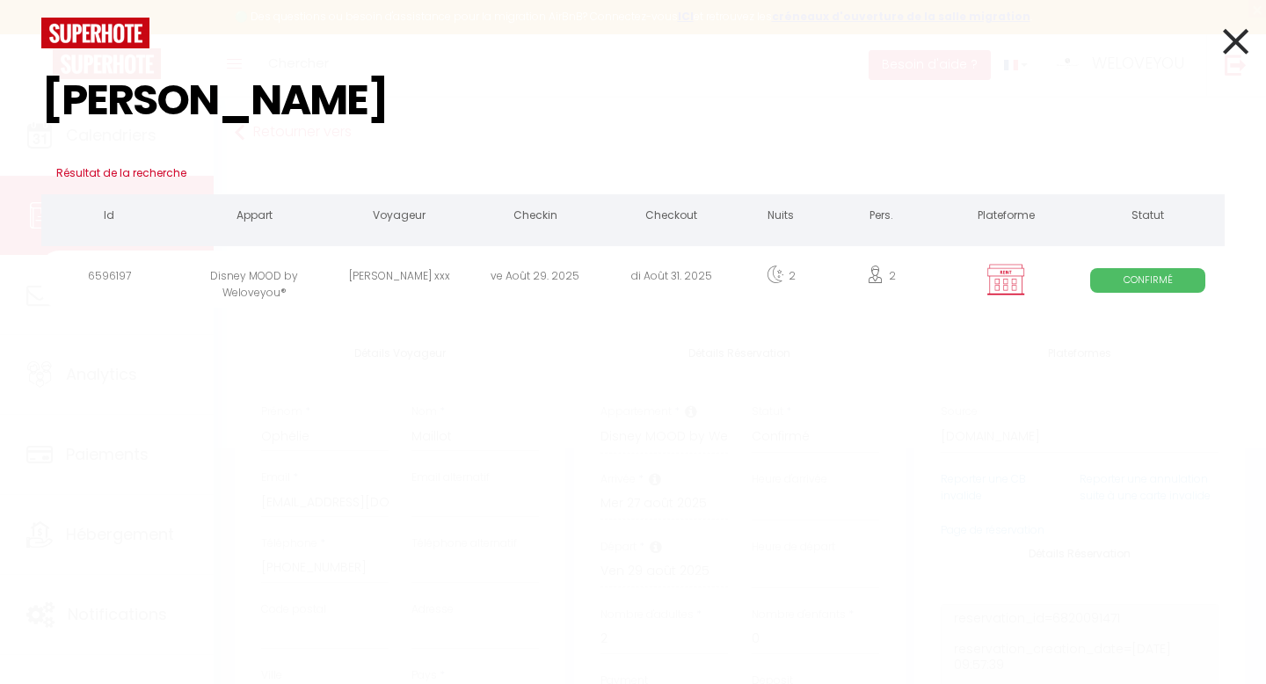
click at [252, 103] on input "ritch" at bounding box center [633, 100] width 1184 height 104
type input "z"
click at [350, 97] on input "enzo ma" at bounding box center [633, 100] width 1184 height 104
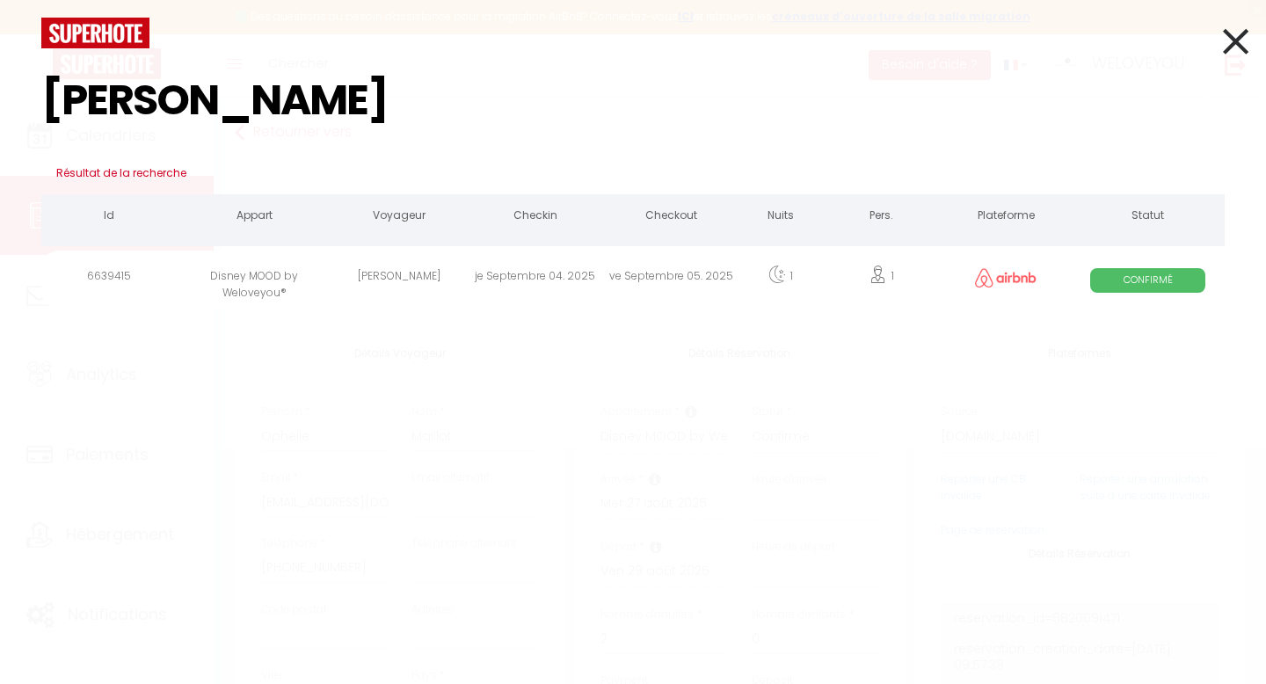
click at [350, 97] on input "enzo ma" at bounding box center [633, 100] width 1184 height 104
type input "manuela"
click at [351, 275] on div "[PERSON_NAME]" at bounding box center [400, 279] width 136 height 57
select select
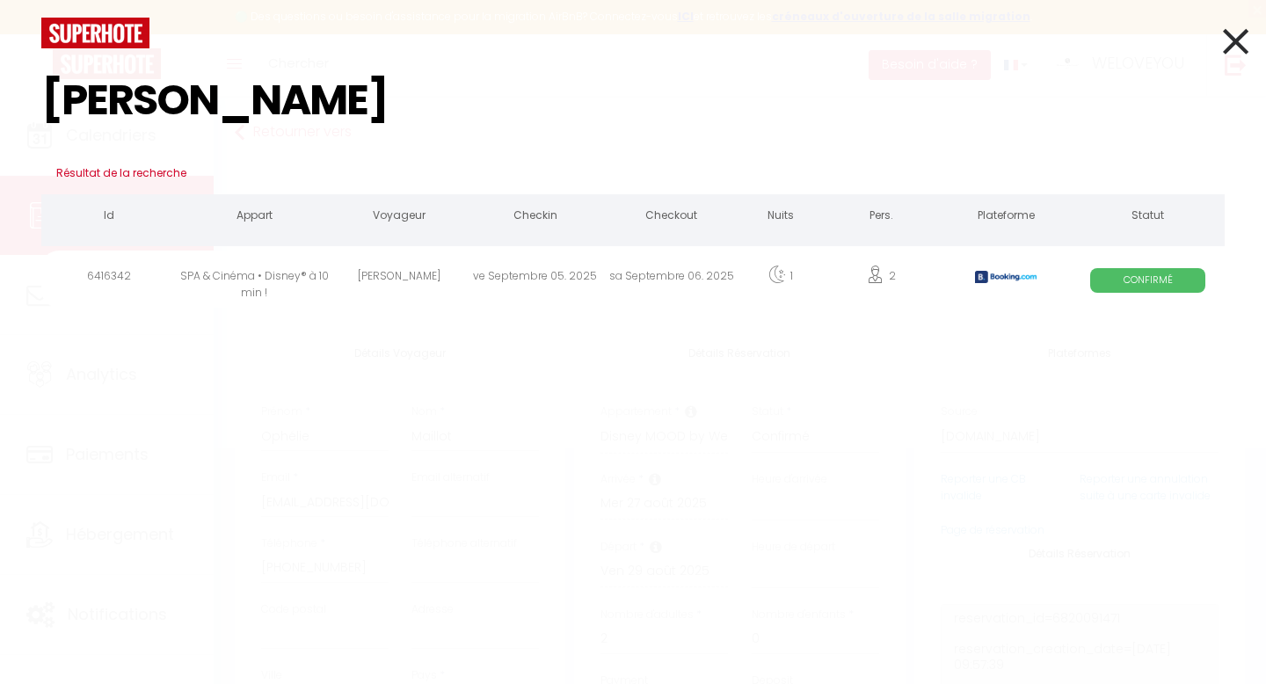
select select
checkbox input "false"
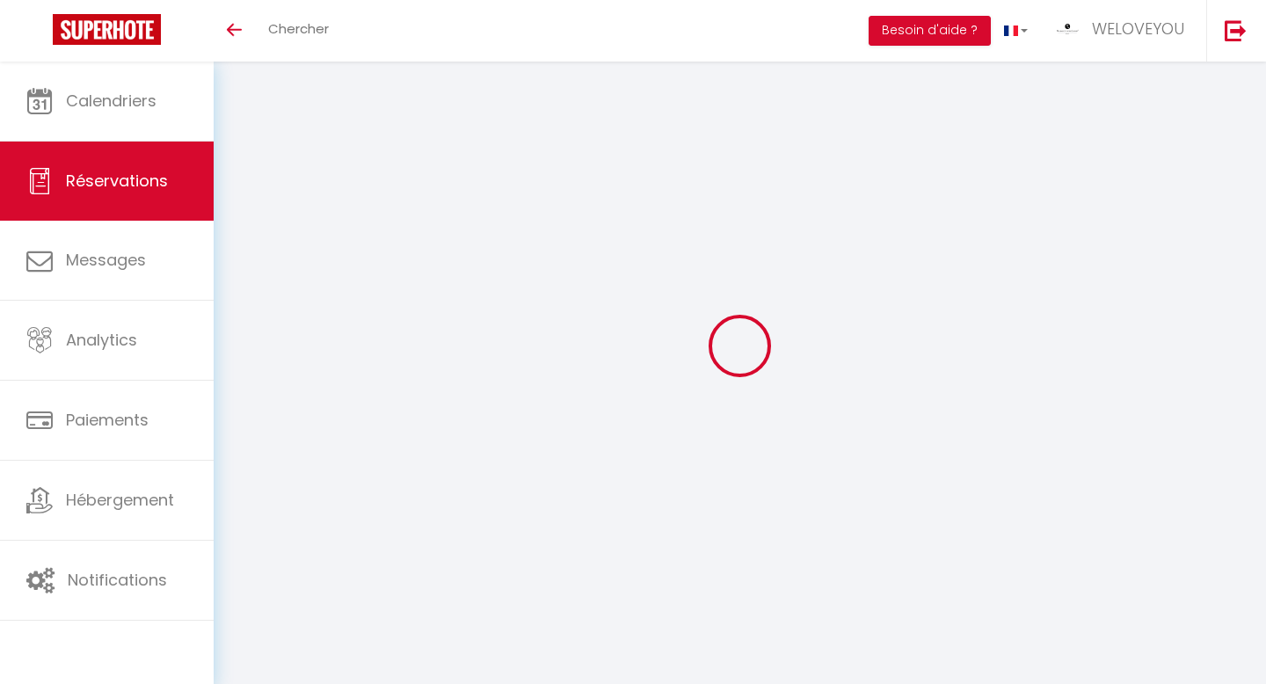
select select
checkbox input "false"
select select
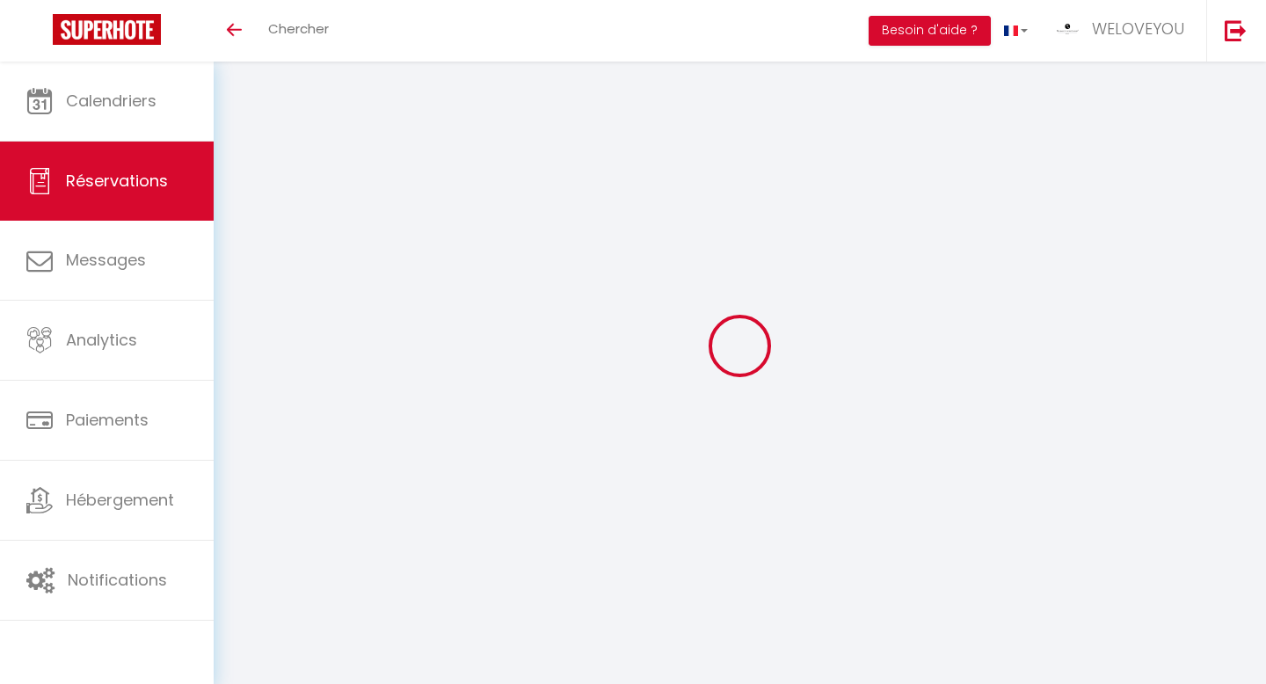
checkbox input "false"
select select
checkbox input "false"
type textarea "** THIS RESERVATION HAS BEEN PRE-PAID ** BOOKING NOTE : Payment charge is EUR 2…"
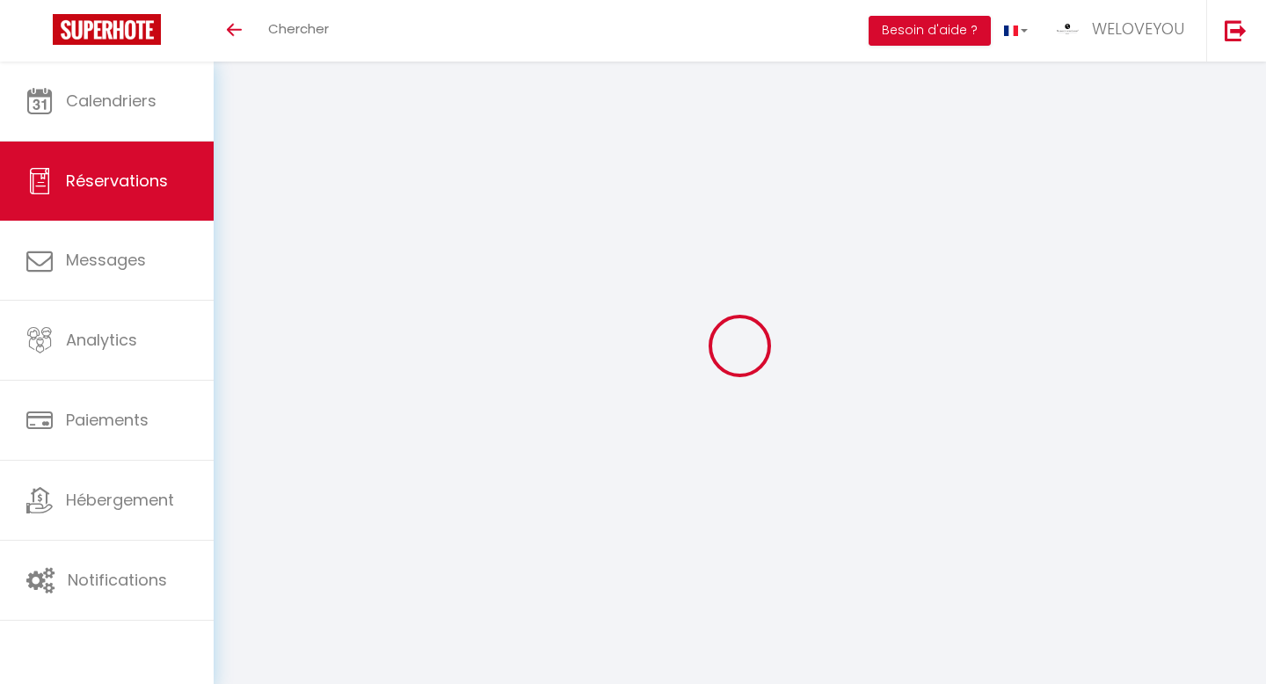
type input "11.05"
select select
checkbox input "false"
select select
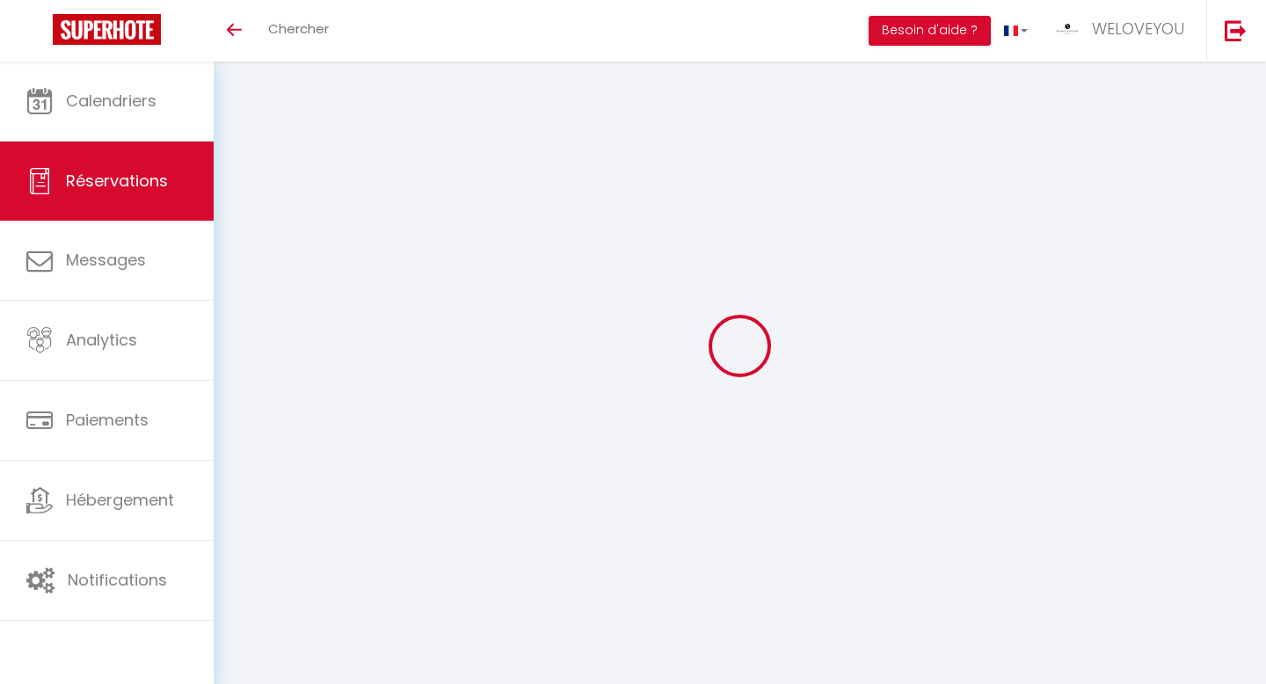
select select
